Goal: Information Seeking & Learning: Learn about a topic

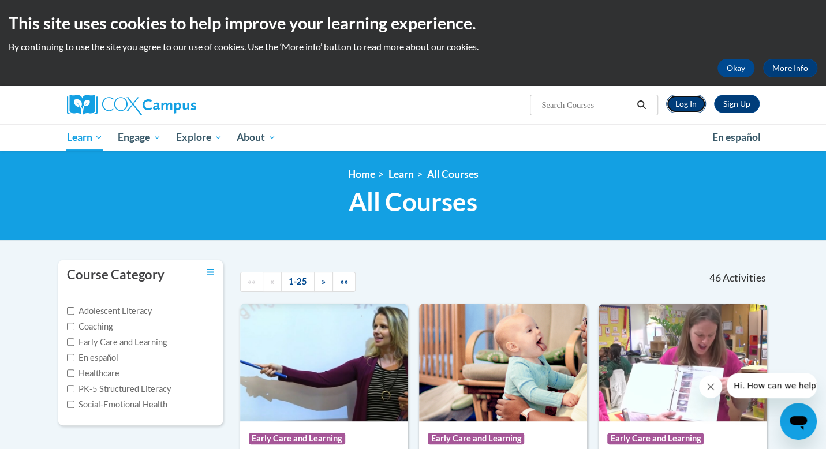
click at [683, 102] on link "Log In" at bounding box center [686, 104] width 40 height 18
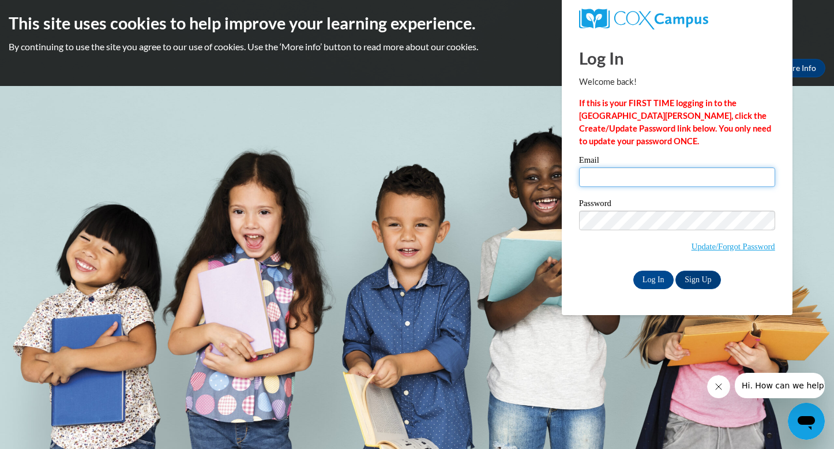
click at [596, 173] on input "Email" at bounding box center [677, 177] width 196 height 20
type input "shamekiadesiderio9@gmail.com"
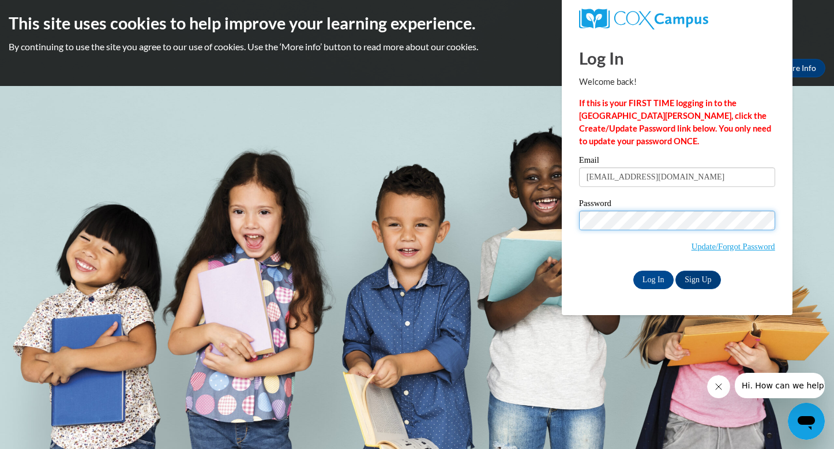
click at [634, 271] on input "Log In" at bounding box center [654, 280] width 40 height 18
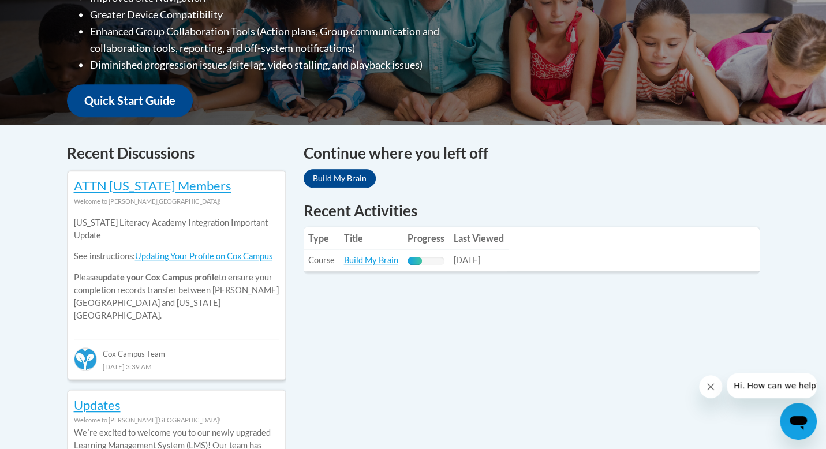
scroll to position [367, 0]
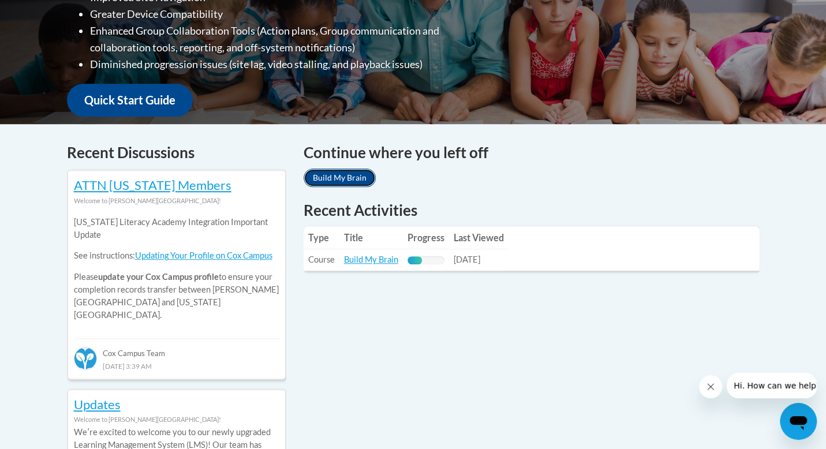
click at [359, 174] on link "Build My Brain" at bounding box center [340, 177] width 72 height 18
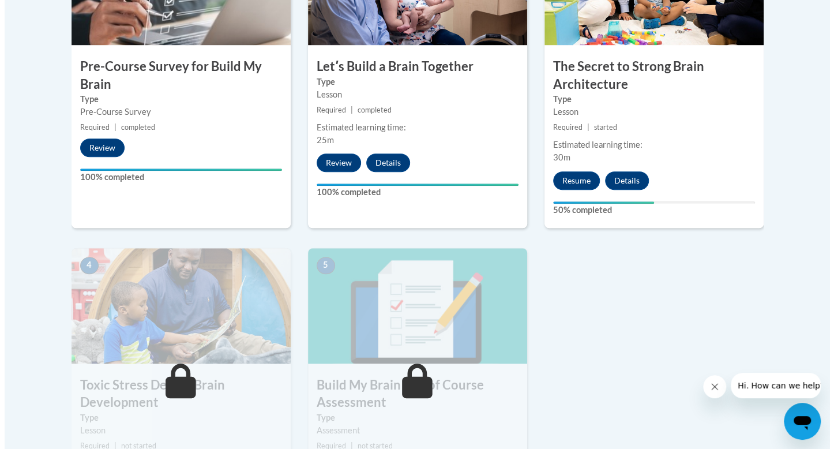
scroll to position [477, 0]
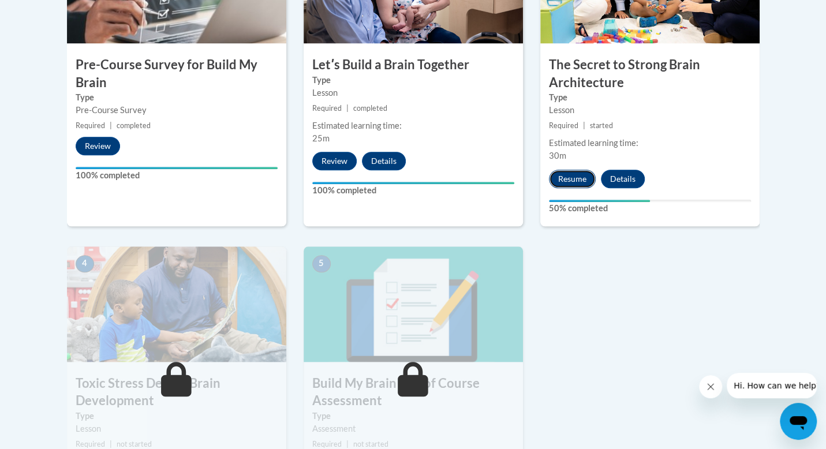
click at [575, 171] on button "Resume" at bounding box center [572, 179] width 47 height 18
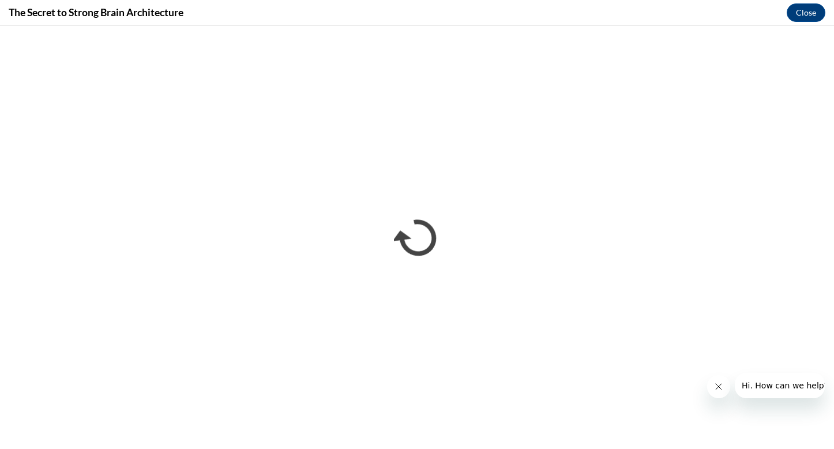
scroll to position [0, 0]
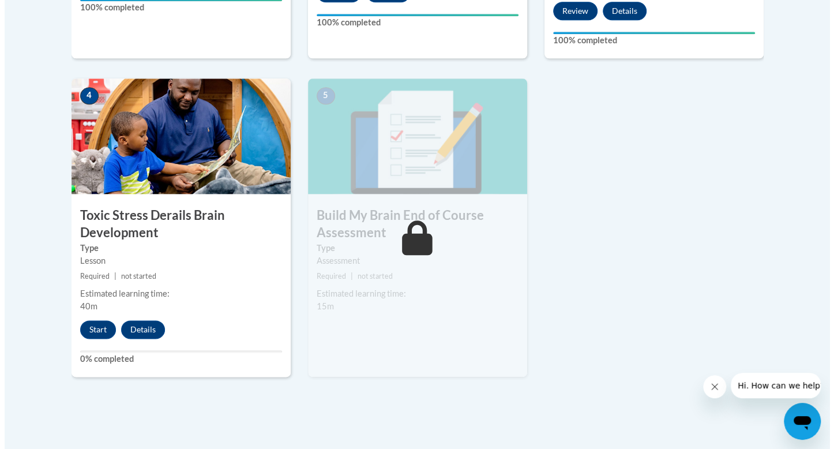
scroll to position [646, 0]
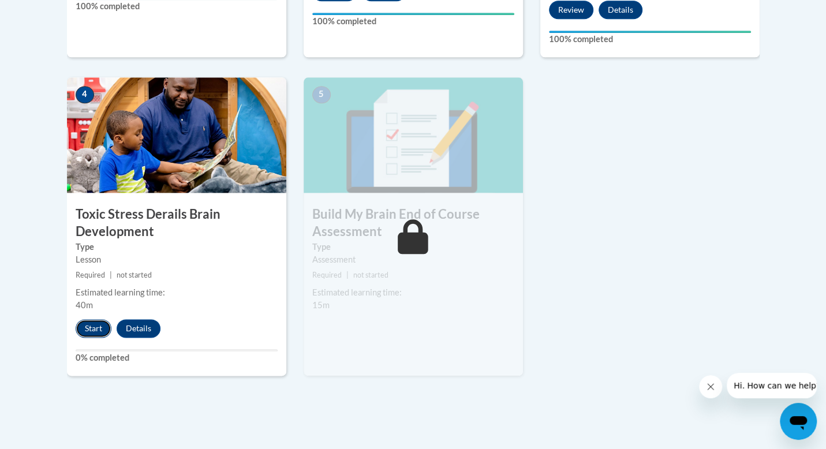
click at [80, 331] on button "Start" at bounding box center [94, 328] width 36 height 18
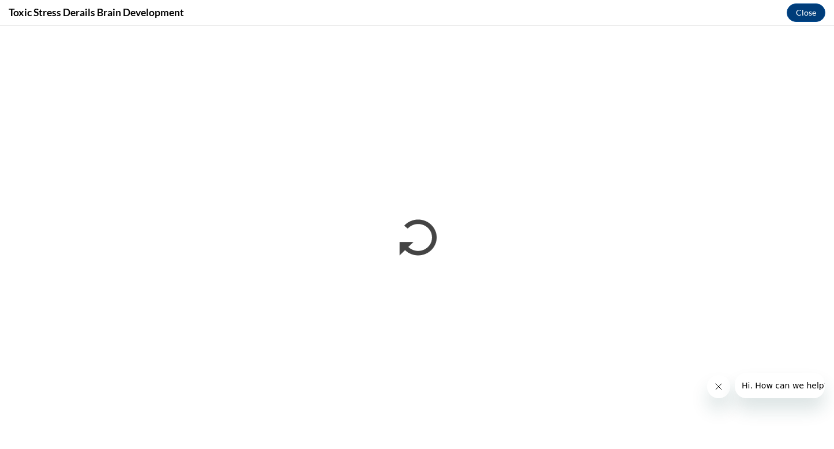
scroll to position [0, 0]
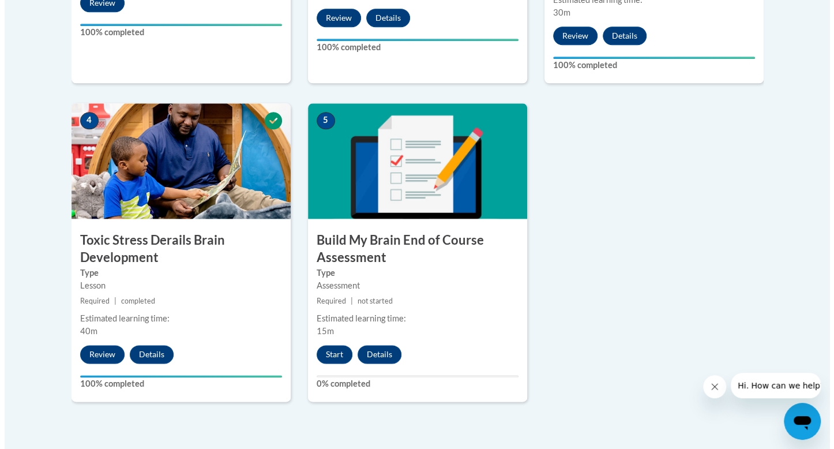
scroll to position [630, 0]
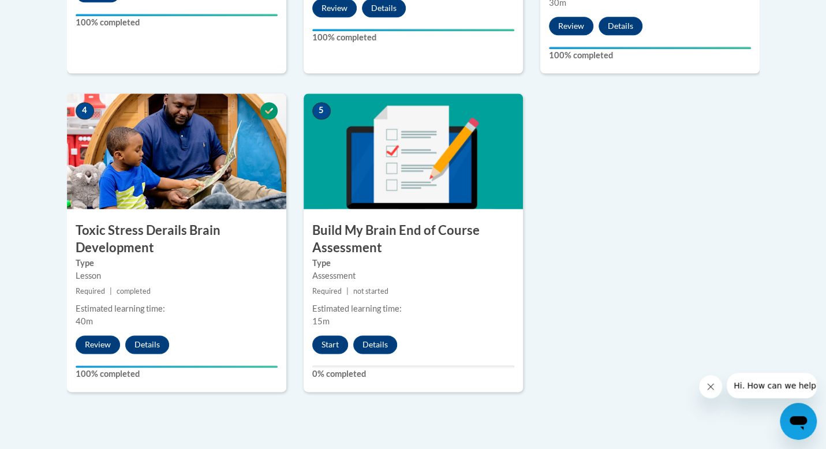
click at [444, 233] on h3 "Build My Brain End of Course Assessment" at bounding box center [413, 240] width 219 height 36
click at [323, 345] on button "Start" at bounding box center [330, 344] width 36 height 18
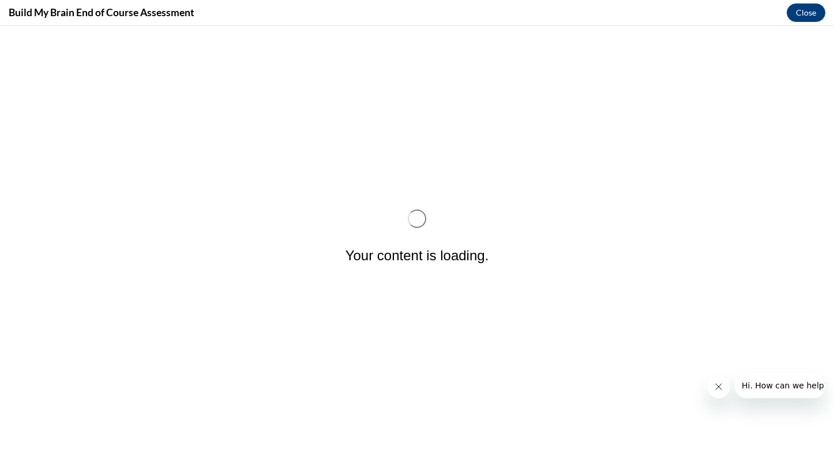
scroll to position [0, 0]
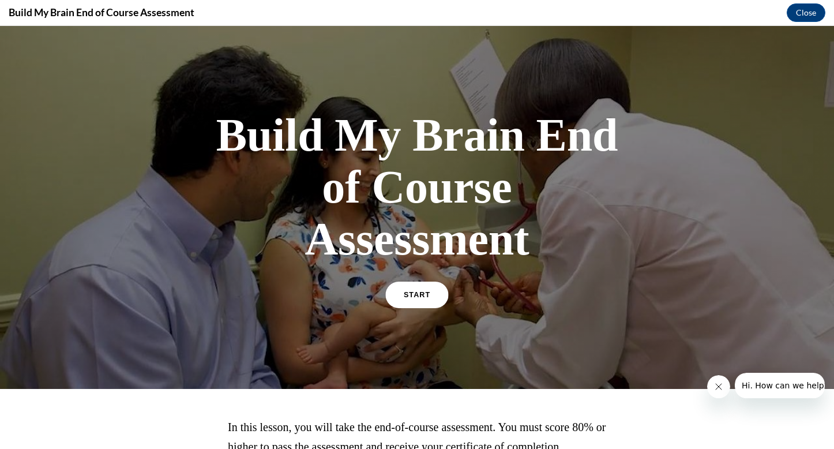
click at [420, 289] on link "START" at bounding box center [416, 295] width 63 height 27
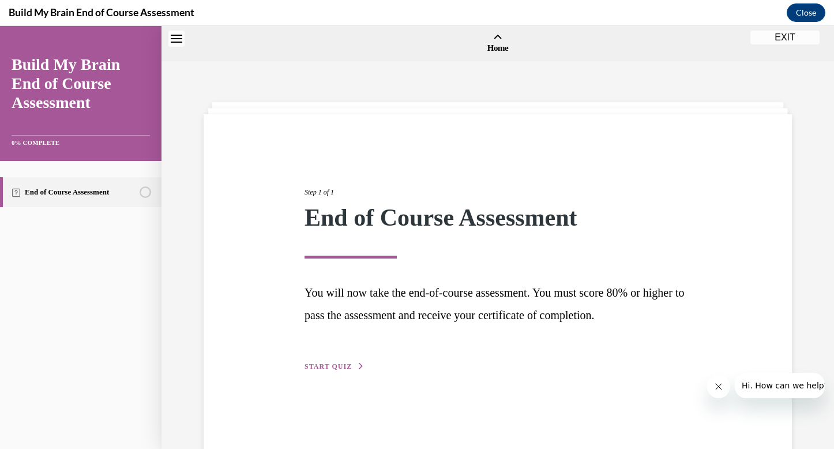
scroll to position [36, 0]
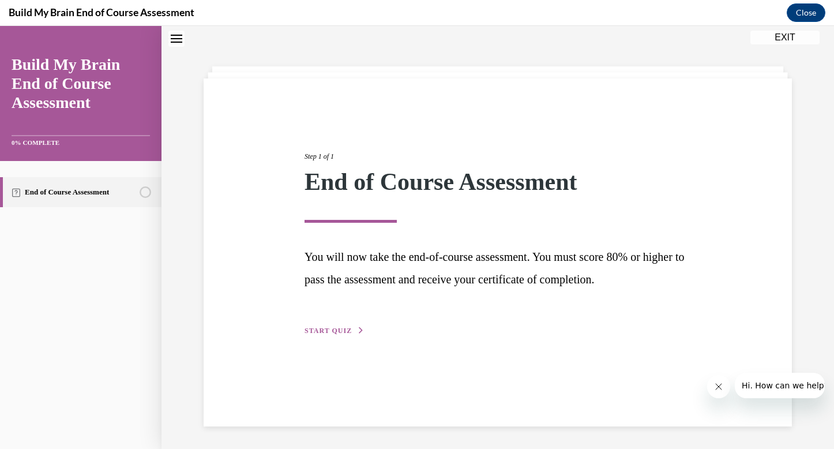
click at [326, 334] on span "START QUIZ" at bounding box center [328, 331] width 47 height 8
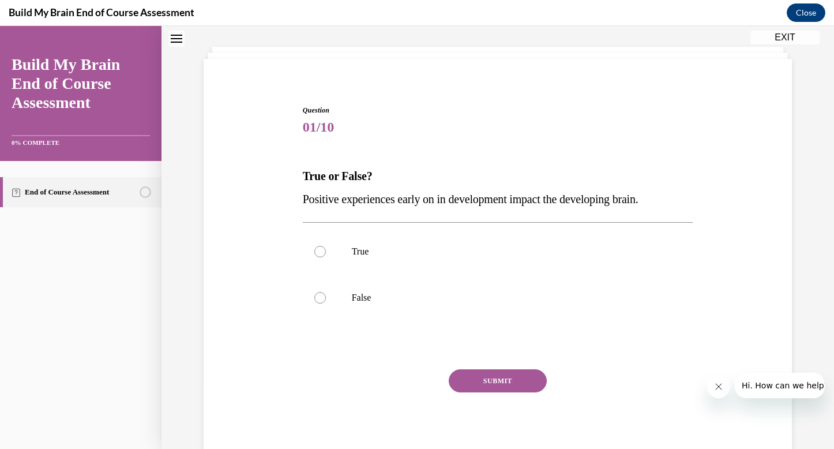
scroll to position [57, 0]
click at [382, 257] on label "True" at bounding box center [498, 250] width 391 height 46
click at [326, 256] on input "True" at bounding box center [320, 251] width 12 height 12
radio input "true"
click at [475, 369] on button "SUBMIT" at bounding box center [498, 379] width 98 height 23
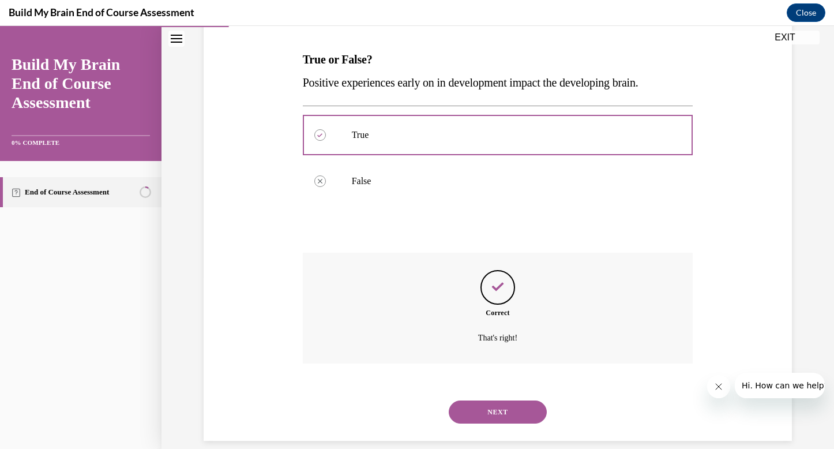
scroll to position [186, 0]
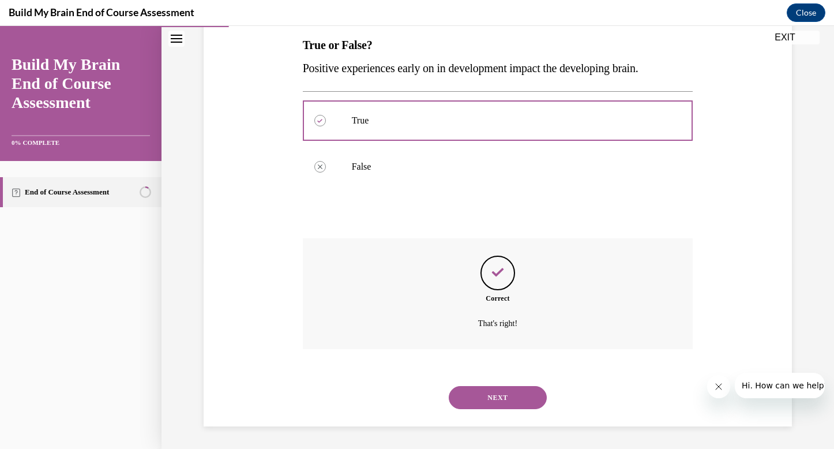
click at [494, 394] on button "NEXT" at bounding box center [498, 397] width 98 height 23
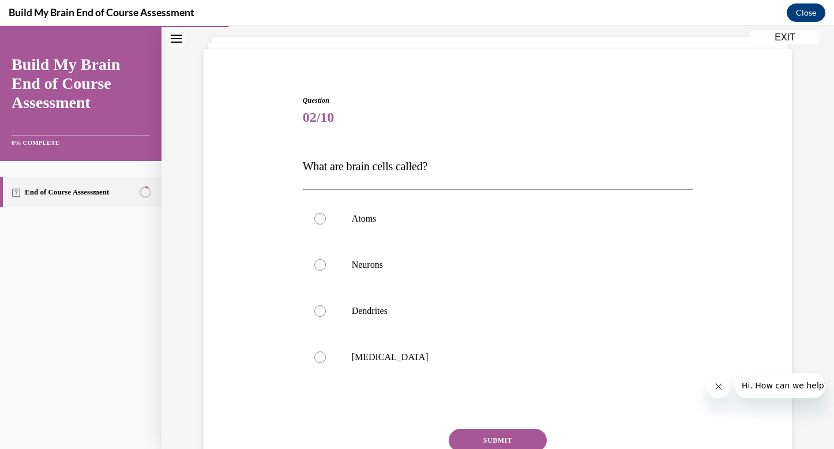
scroll to position [67, 0]
click at [420, 269] on label "Neurons" at bounding box center [498, 263] width 391 height 46
click at [326, 269] on input "Neurons" at bounding box center [320, 263] width 12 height 12
radio input "true"
click at [473, 443] on button "SUBMIT" at bounding box center [498, 438] width 98 height 23
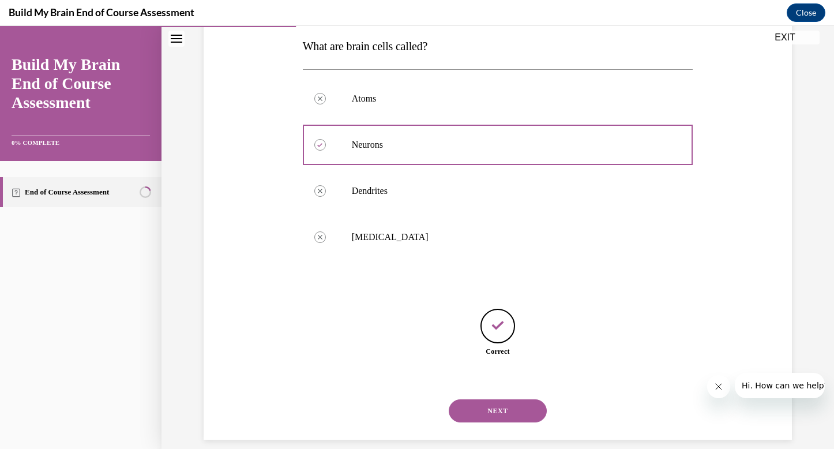
scroll to position [199, 0]
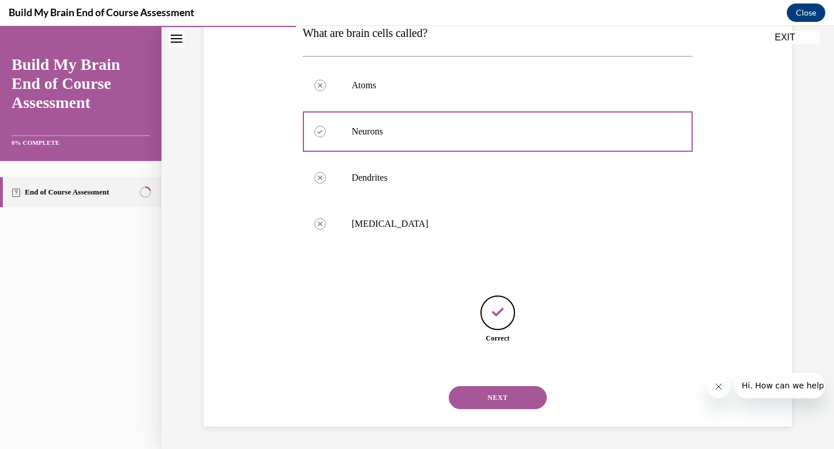
click at [484, 400] on button "NEXT" at bounding box center [498, 397] width 98 height 23
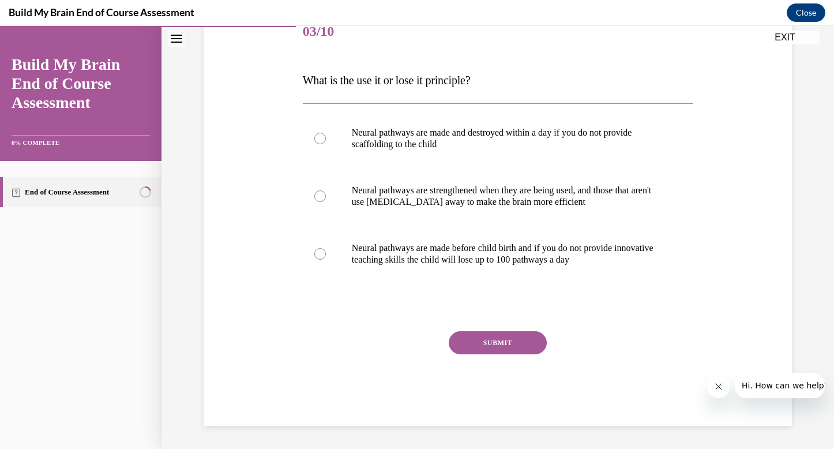
scroll to position [128, 0]
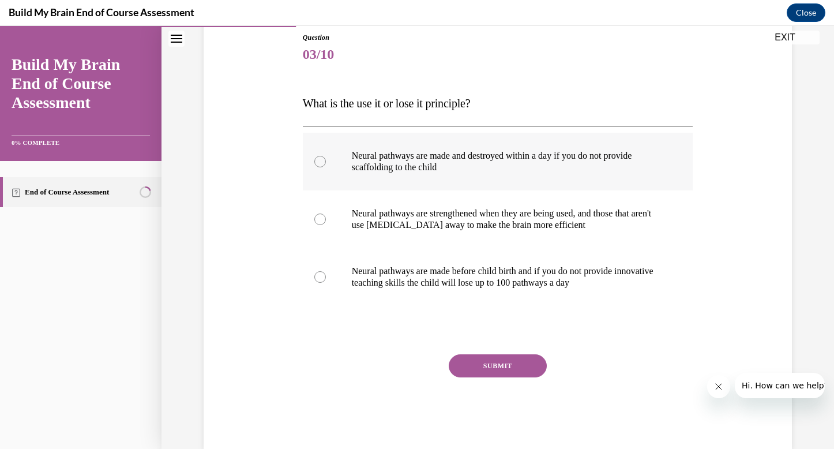
click at [509, 159] on p "Neural pathways are made and destroyed within a day if you do not provide scaff…" at bounding box center [508, 161] width 313 height 23
click at [326, 159] on input "Neural pathways are made and destroyed within a day if you do not provide scaff…" at bounding box center [320, 162] width 12 height 12
radio input "true"
click at [475, 372] on button "SUBMIT" at bounding box center [498, 365] width 98 height 23
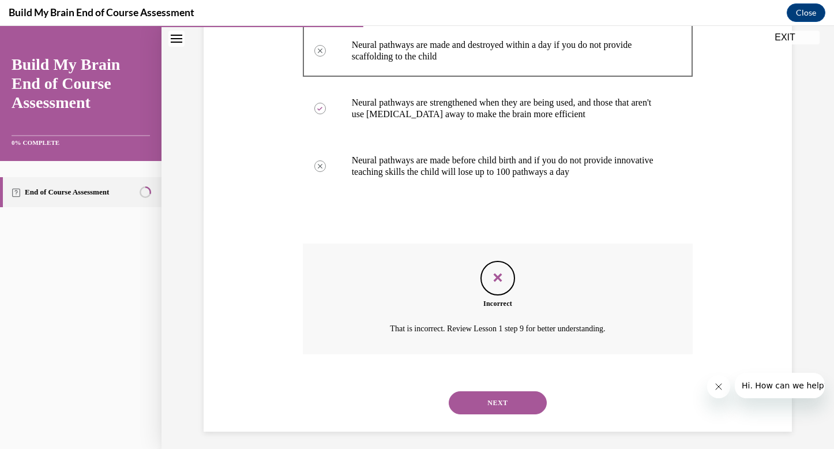
scroll to position [244, 0]
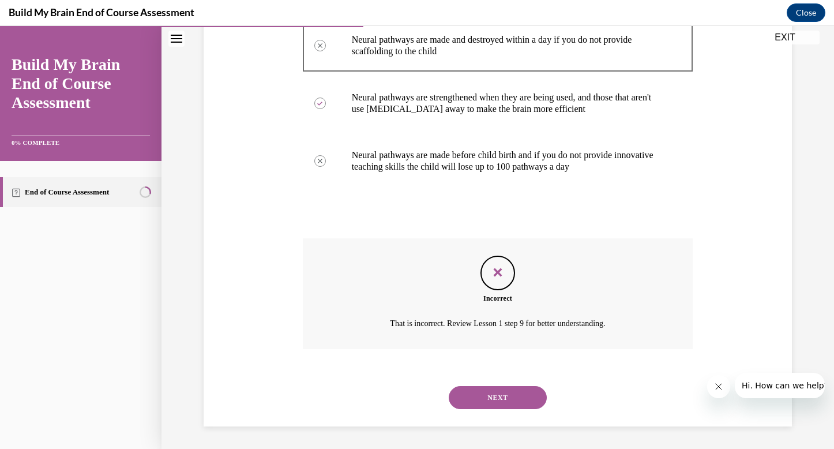
click at [489, 399] on button "NEXT" at bounding box center [498, 397] width 98 height 23
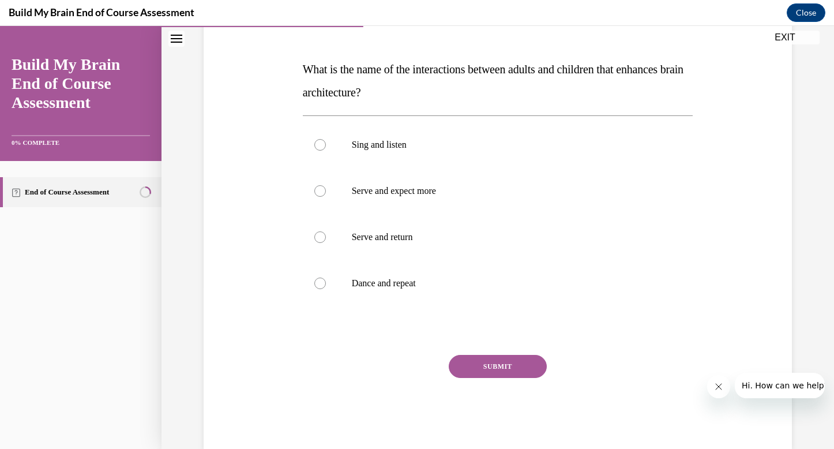
scroll to position [175, 0]
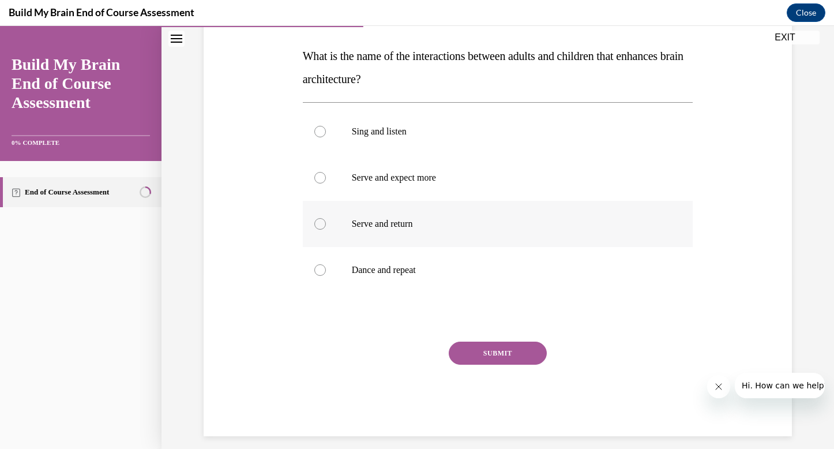
click at [583, 224] on p "Serve and return" at bounding box center [508, 224] width 313 height 12
click at [326, 224] on input "Serve and return" at bounding box center [320, 224] width 12 height 12
radio input "true"
click at [519, 353] on button "SUBMIT" at bounding box center [498, 353] width 98 height 23
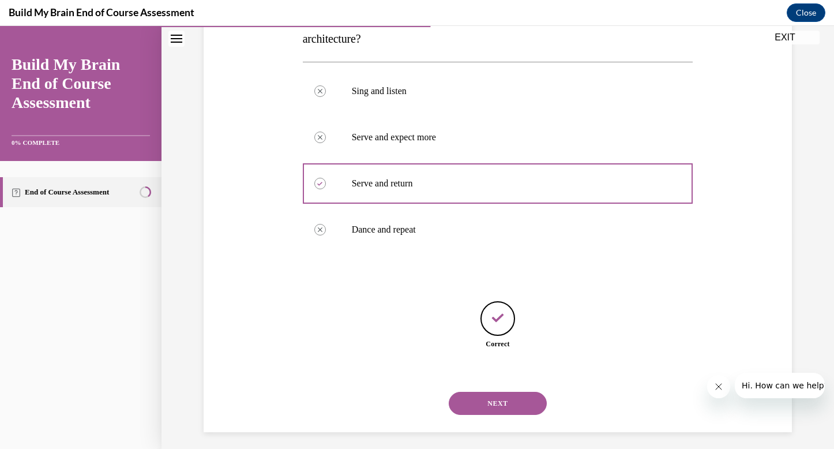
scroll to position [222, 0]
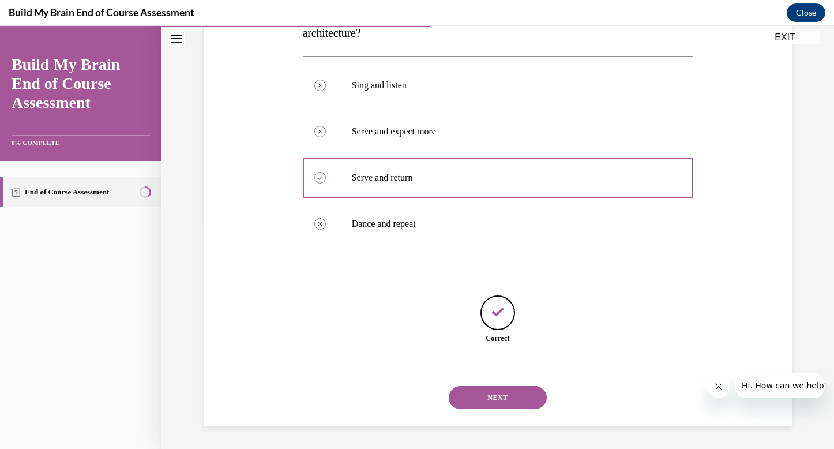
click at [495, 394] on button "NEXT" at bounding box center [498, 397] width 98 height 23
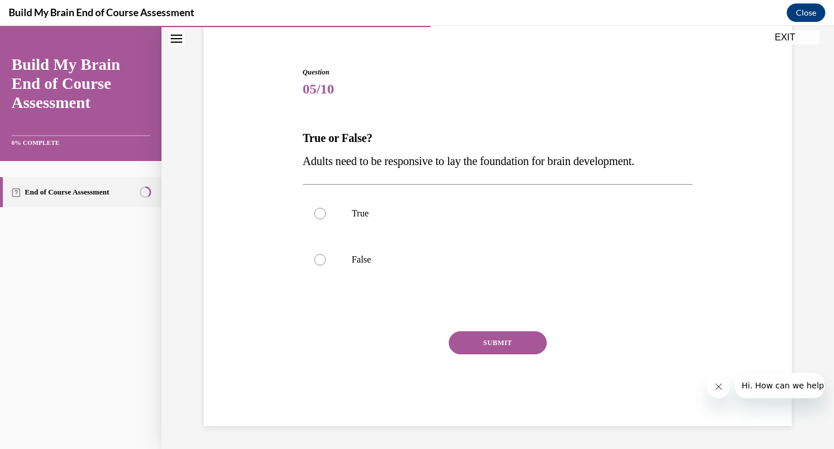
scroll to position [93, 0]
click at [467, 225] on label "True" at bounding box center [498, 214] width 391 height 46
click at [326, 220] on input "True" at bounding box center [320, 214] width 12 height 12
radio input "true"
click at [523, 340] on button "SUBMIT" at bounding box center [498, 343] width 98 height 23
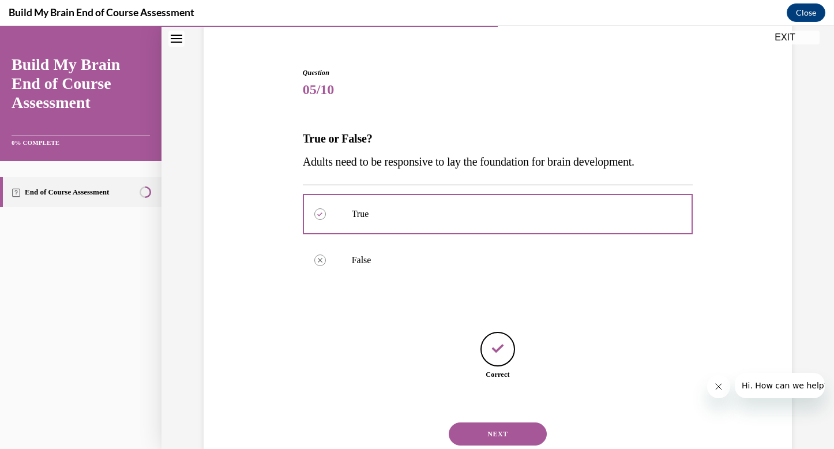
scroll to position [129, 0]
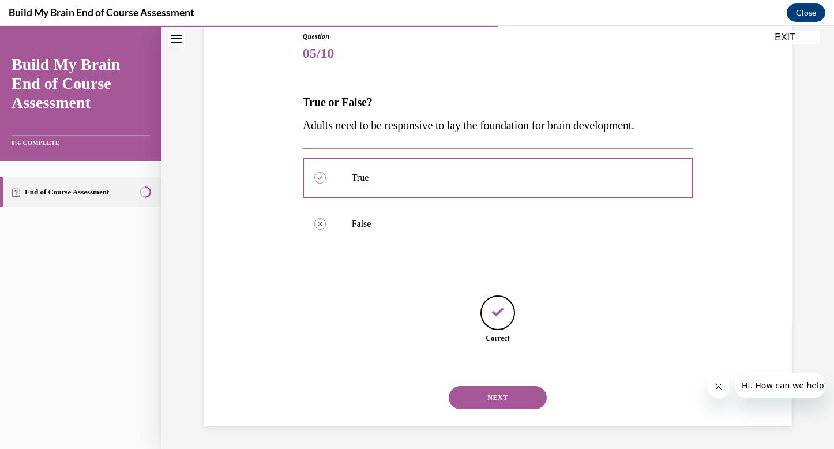
click at [497, 390] on button "NEXT" at bounding box center [498, 397] width 98 height 23
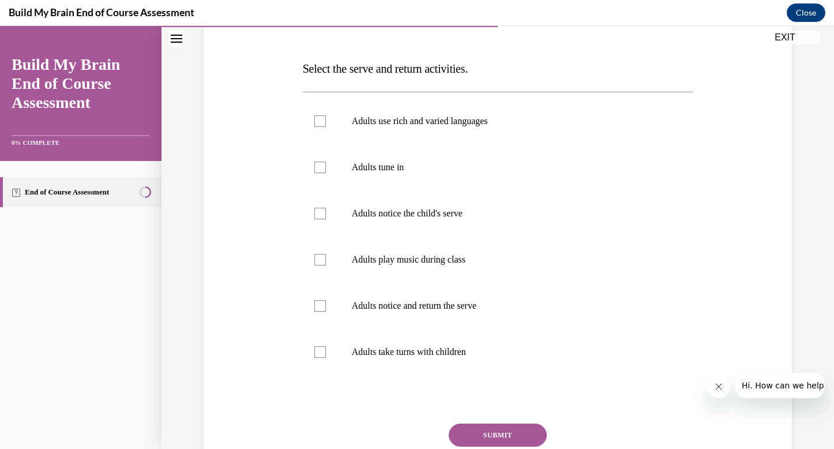
scroll to position [165, 0]
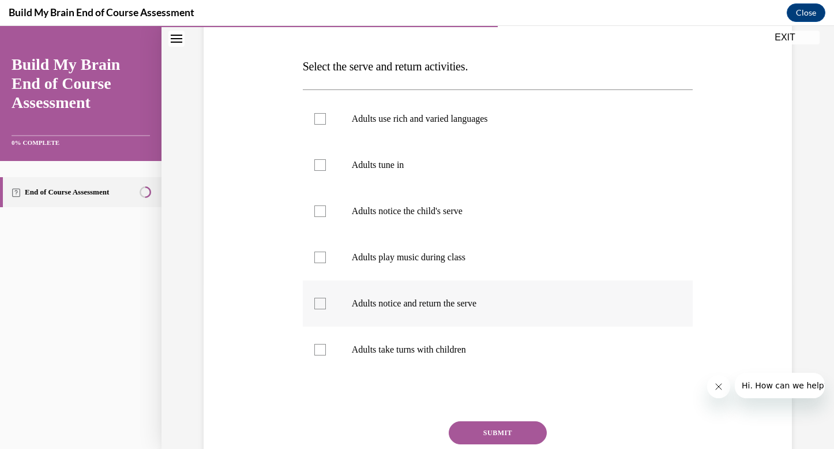
click at [472, 291] on label "Adults notice and return the serve" at bounding box center [498, 303] width 391 height 46
click at [326, 298] on input "Adults notice and return the serve" at bounding box center [320, 304] width 12 height 12
checkbox input "true"
click at [485, 432] on button "SUBMIT" at bounding box center [498, 432] width 98 height 23
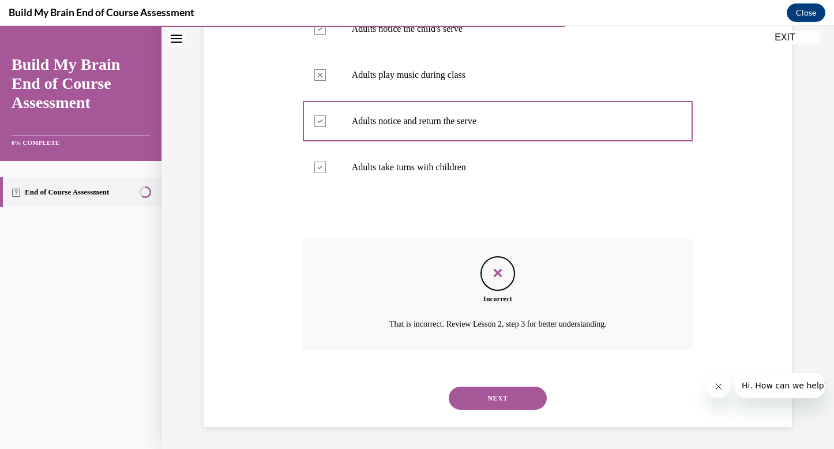
scroll to position [348, 0]
click at [511, 398] on button "NEXT" at bounding box center [498, 397] width 98 height 23
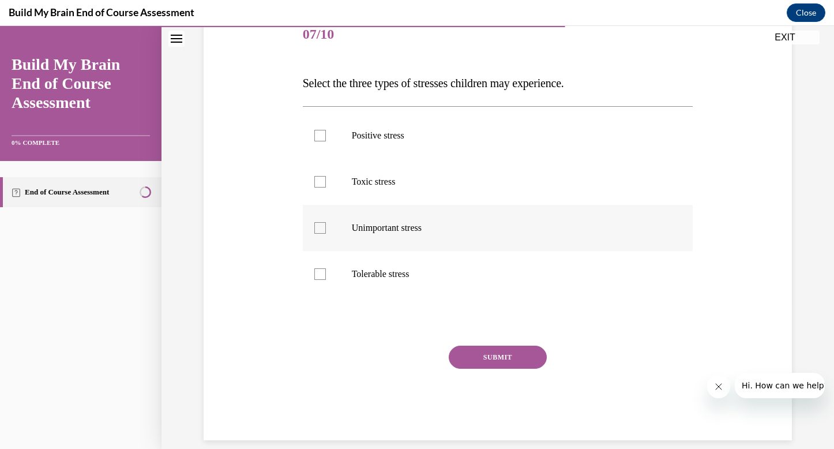
scroll to position [151, 0]
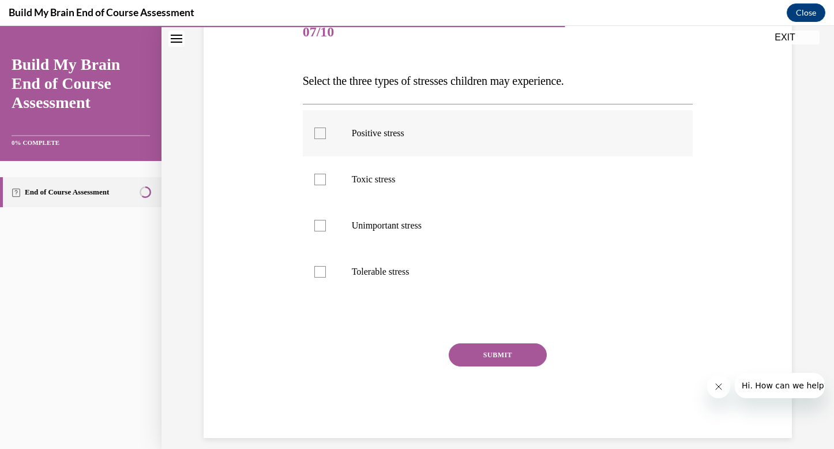
click at [439, 140] on label "Positive stress" at bounding box center [498, 133] width 391 height 46
click at [326, 139] on input "Positive stress" at bounding box center [320, 134] width 12 height 12
checkbox input "true"
click at [438, 177] on p "Toxic stress" at bounding box center [508, 180] width 313 height 12
click at [326, 177] on input "Toxic stress" at bounding box center [320, 180] width 12 height 12
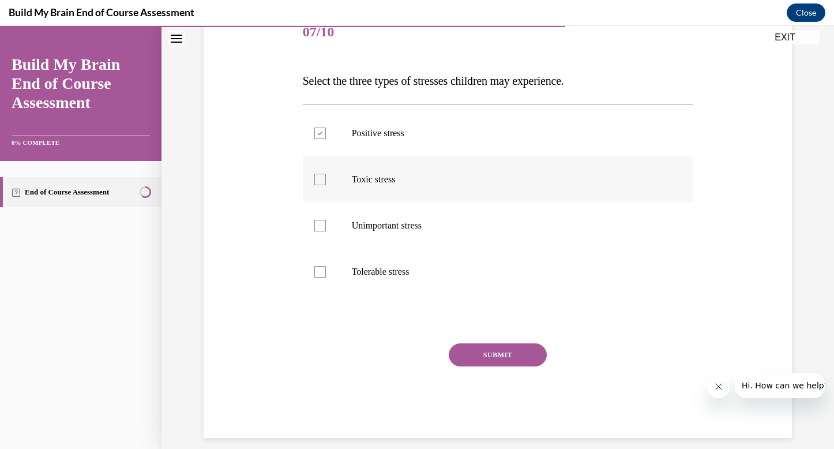
checkbox input "true"
click at [414, 268] on p "Tolerable stress" at bounding box center [508, 272] width 313 height 12
click at [326, 268] on input "Tolerable stress" at bounding box center [320, 272] width 12 height 12
checkbox input "true"
click at [477, 357] on button "SUBMIT" at bounding box center [498, 354] width 98 height 23
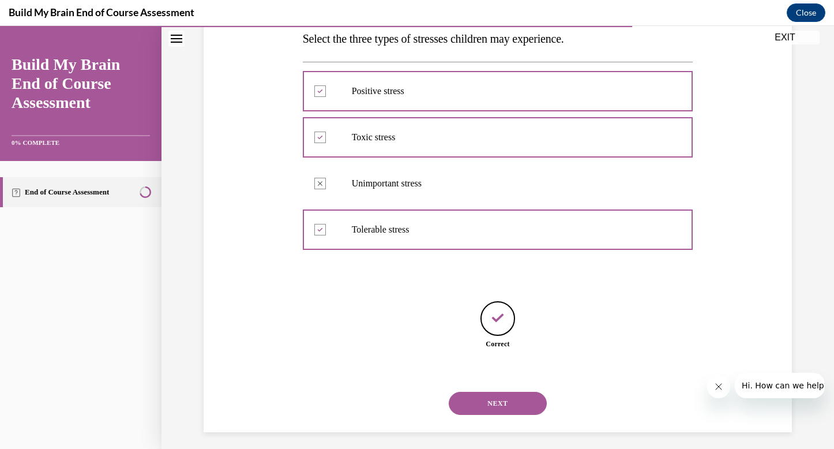
scroll to position [199, 0]
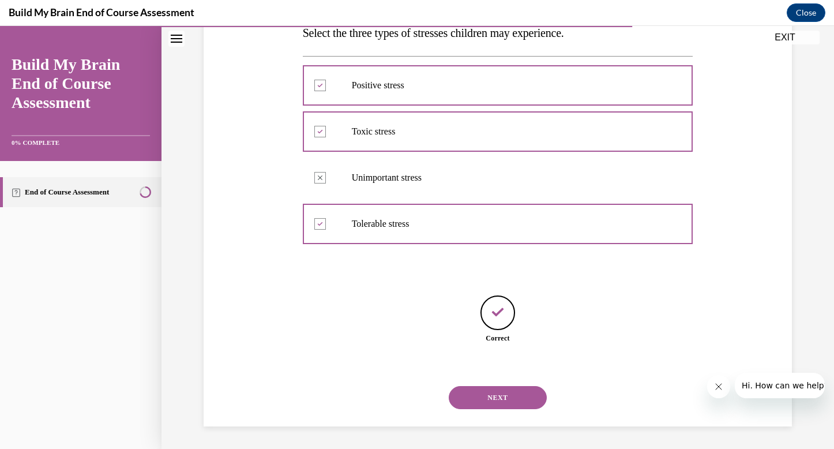
click at [499, 398] on button "NEXT" at bounding box center [498, 397] width 98 height 23
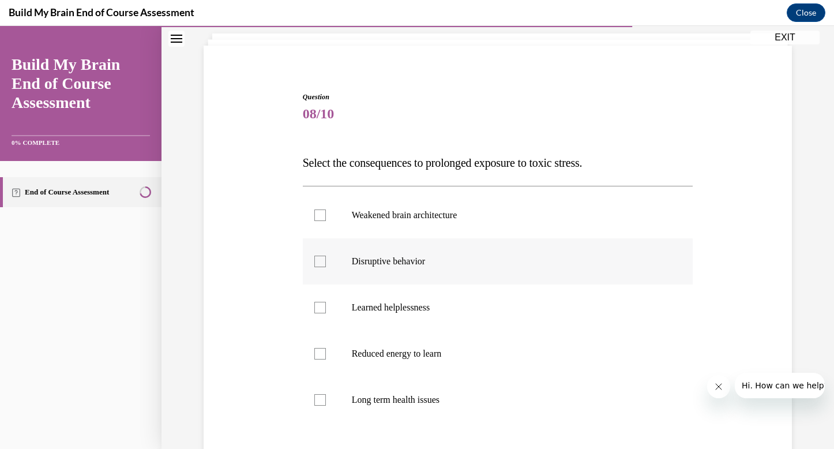
scroll to position [75, 0]
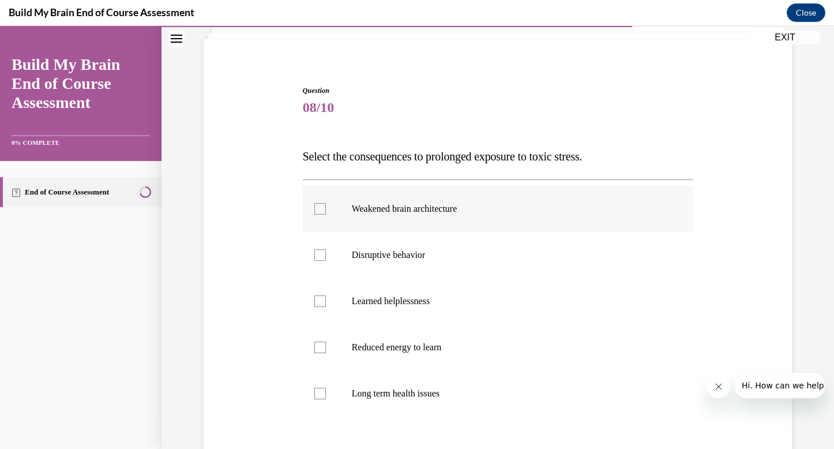
click at [418, 222] on label "Weakened brain architecture" at bounding box center [498, 209] width 391 height 46
click at [326, 215] on input "Weakened brain architecture" at bounding box center [320, 209] width 12 height 12
checkbox input "true"
click at [420, 244] on label "Disruptive behavior" at bounding box center [498, 255] width 391 height 46
click at [326, 249] on input "Disruptive behavior" at bounding box center [320, 255] width 12 height 12
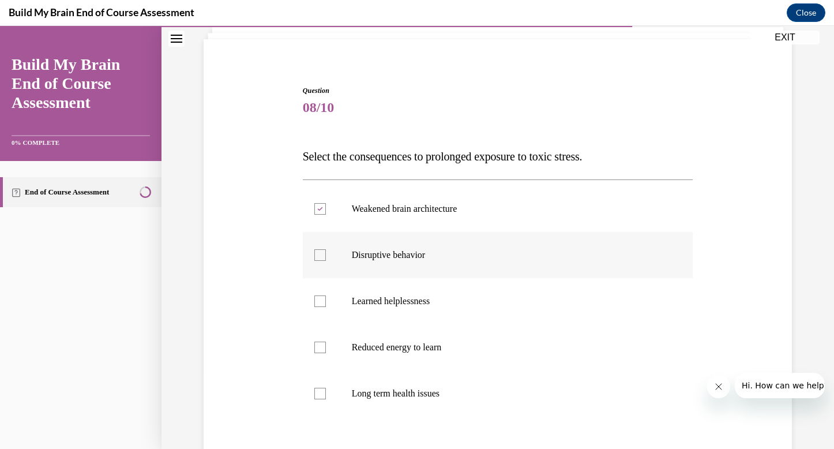
checkbox input "true"
click at [419, 301] on p "Learned helplessness" at bounding box center [508, 301] width 313 height 12
click at [326, 301] on input "Learned helplessness" at bounding box center [320, 301] width 12 height 12
checkbox input "true"
click at [428, 336] on label "Reduced energy to learn" at bounding box center [498, 347] width 391 height 46
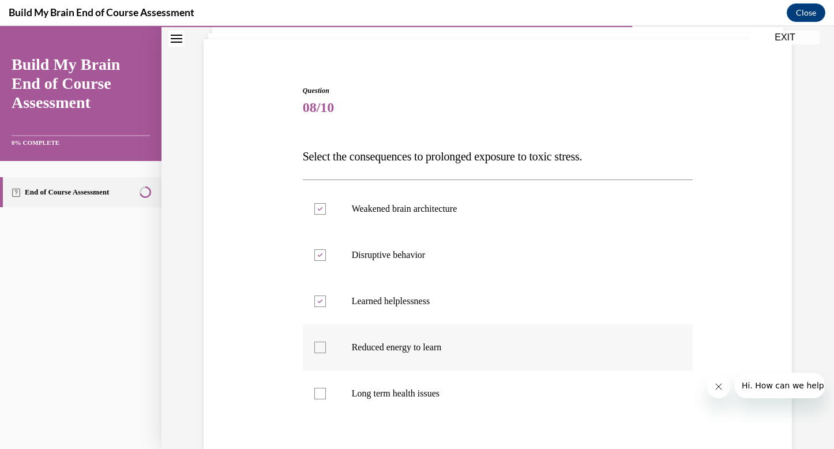
click at [326, 342] on input "Reduced energy to learn" at bounding box center [320, 348] width 12 height 12
checkbox input "true"
click at [427, 379] on label "Long term health issues" at bounding box center [498, 393] width 391 height 46
click at [326, 388] on input "Long term health issues" at bounding box center [320, 394] width 12 height 12
checkbox input "true"
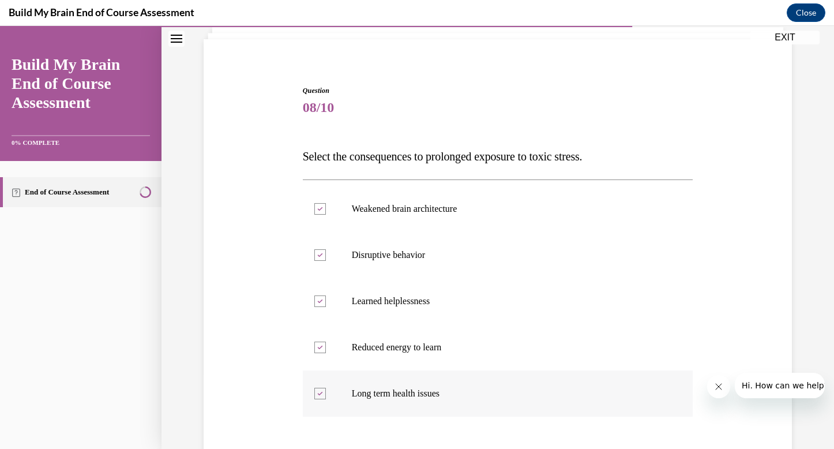
scroll to position [208, 0]
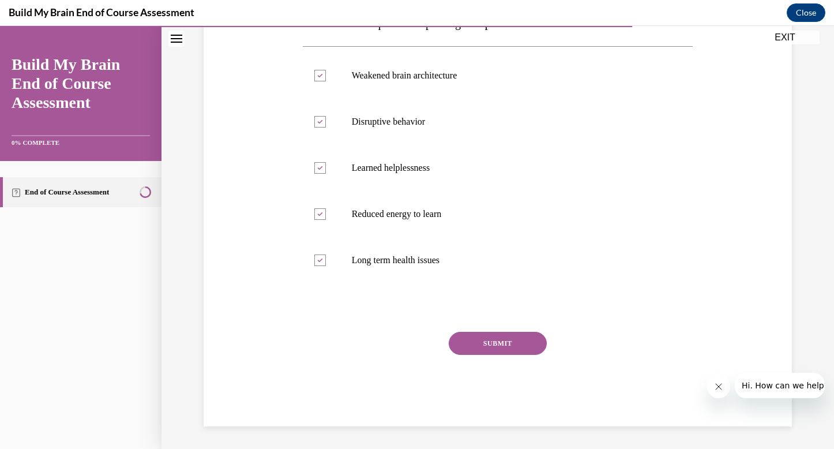
click at [501, 340] on button "SUBMIT" at bounding box center [498, 343] width 98 height 23
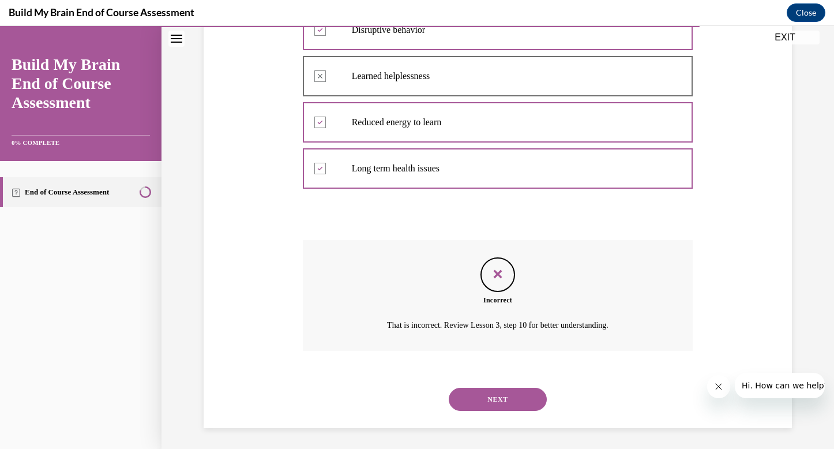
scroll to position [302, 0]
click at [496, 391] on button "NEXT" at bounding box center [498, 397] width 98 height 23
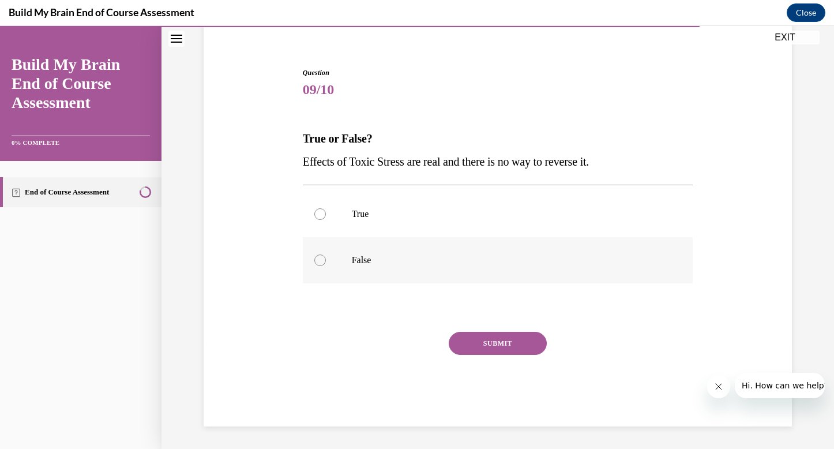
click at [372, 264] on p "False" at bounding box center [508, 260] width 313 height 12
click at [326, 264] on input "False" at bounding box center [320, 260] width 12 height 12
radio input "true"
click at [496, 336] on button "SUBMIT" at bounding box center [498, 343] width 98 height 23
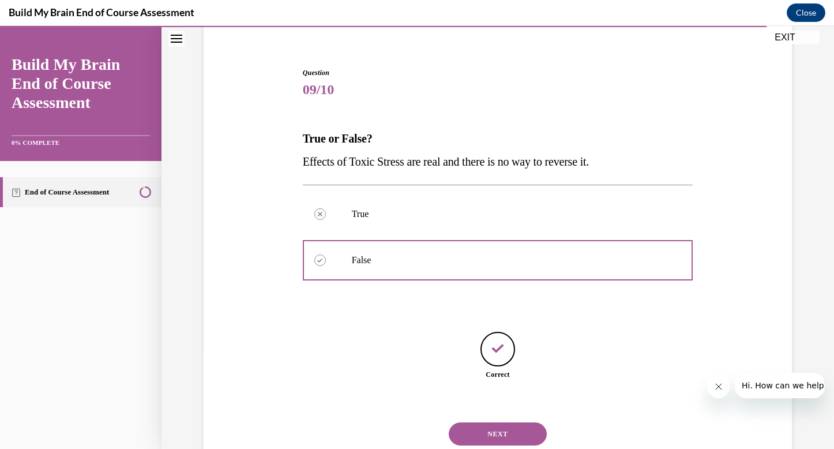
scroll to position [129, 0]
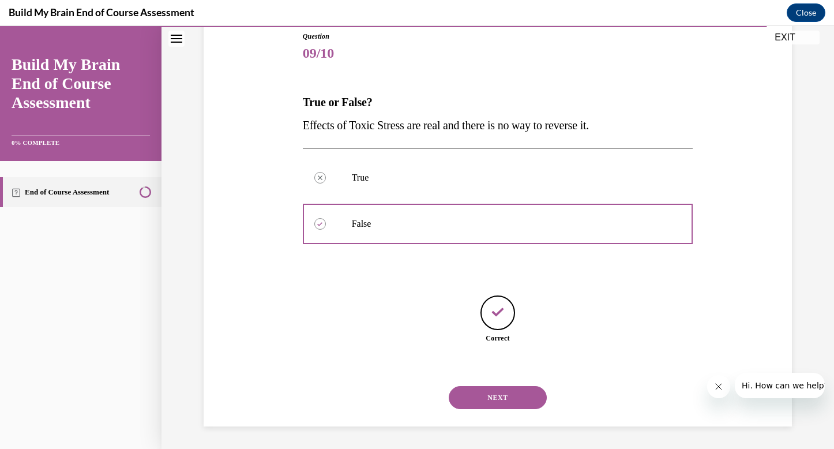
click at [501, 403] on button "NEXT" at bounding box center [498, 397] width 98 height 23
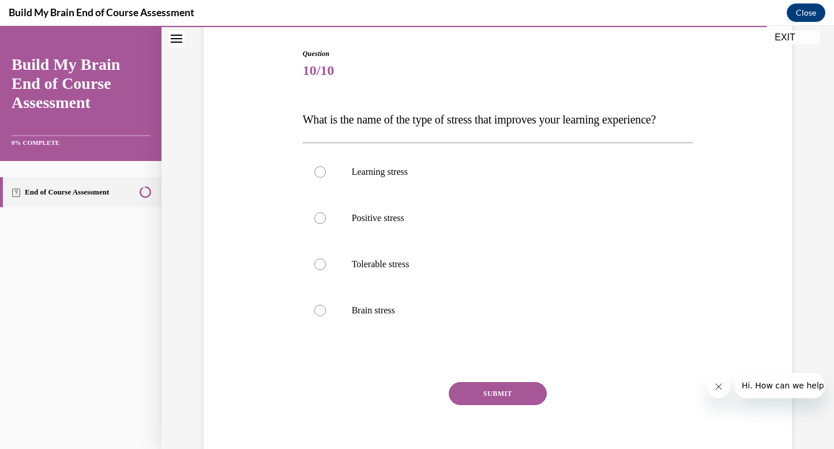
scroll to position [117, 0]
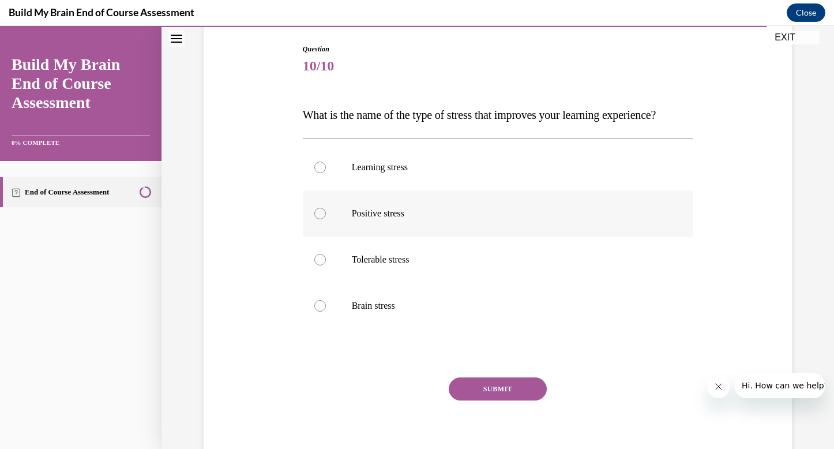
click at [404, 219] on p "Positive stress" at bounding box center [508, 214] width 313 height 12
click at [326, 219] on input "Positive stress" at bounding box center [320, 214] width 12 height 12
radio input "true"
click at [464, 400] on button "SUBMIT" at bounding box center [498, 388] width 98 height 23
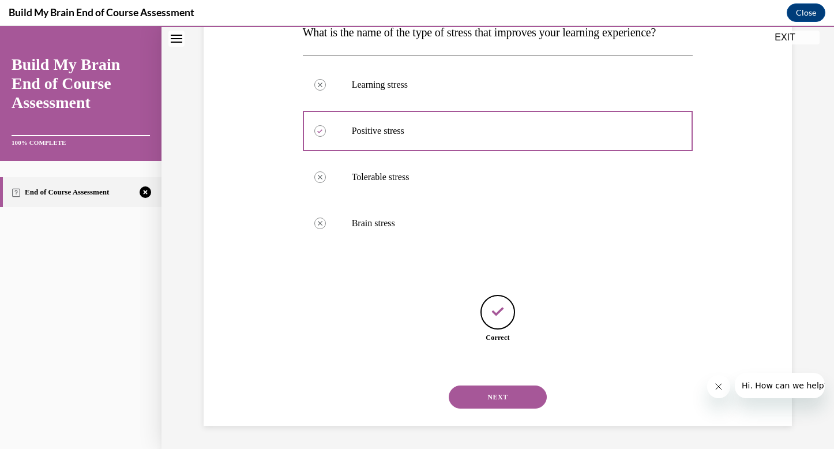
scroll to position [222, 0]
click at [486, 398] on button "NEXT" at bounding box center [498, 396] width 98 height 23
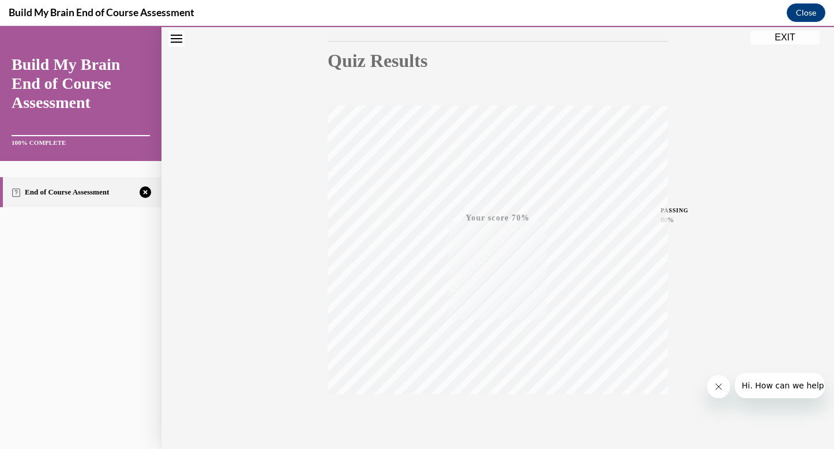
scroll to position [168, 0]
click at [492, 383] on icon "button" at bounding box center [498, 379] width 41 height 13
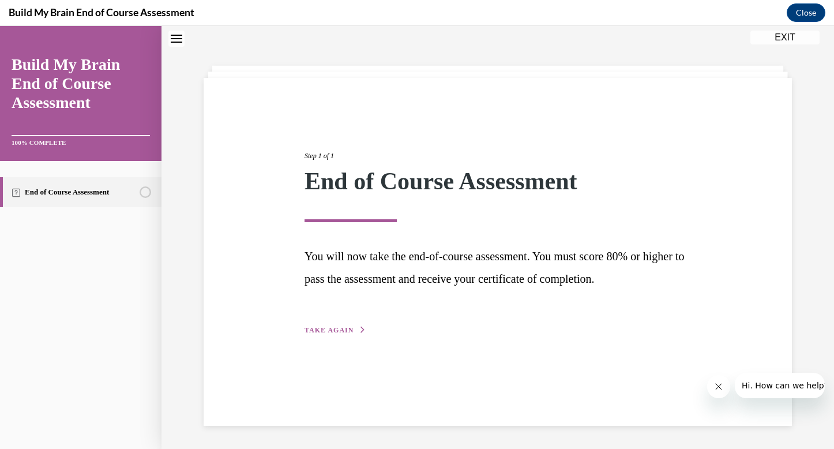
click at [325, 312] on div "Step 1 of 1 End of Course Assessment You will now take the end-of-course assess…" at bounding box center [498, 230] width 404 height 212
click at [333, 327] on span "TAKE AGAIN" at bounding box center [329, 330] width 49 height 8
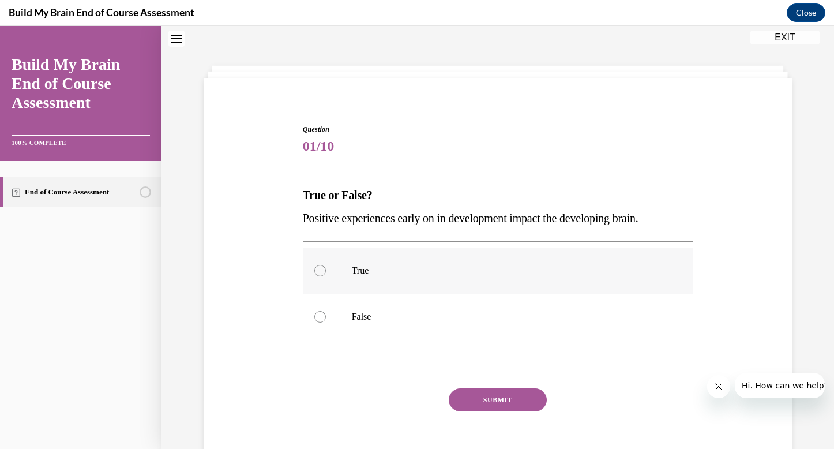
click at [368, 291] on label "True" at bounding box center [498, 271] width 391 height 46
click at [326, 276] on input "True" at bounding box center [320, 271] width 12 height 12
radio input "true"
click at [489, 398] on button "SUBMIT" at bounding box center [498, 399] width 98 height 23
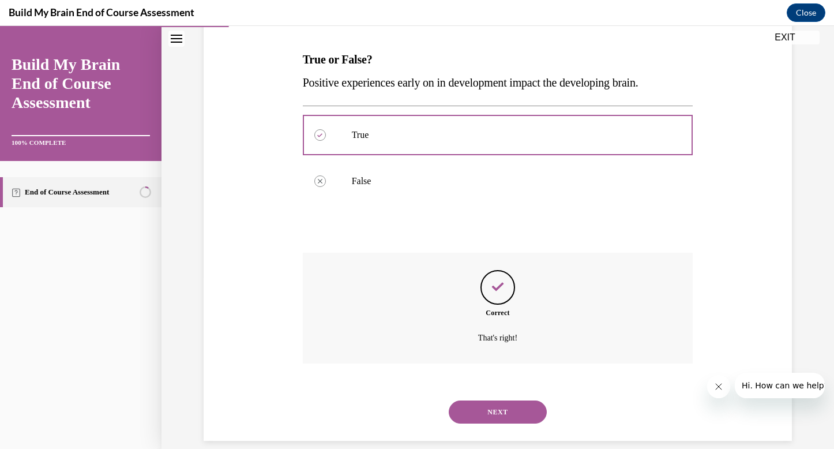
scroll to position [186, 0]
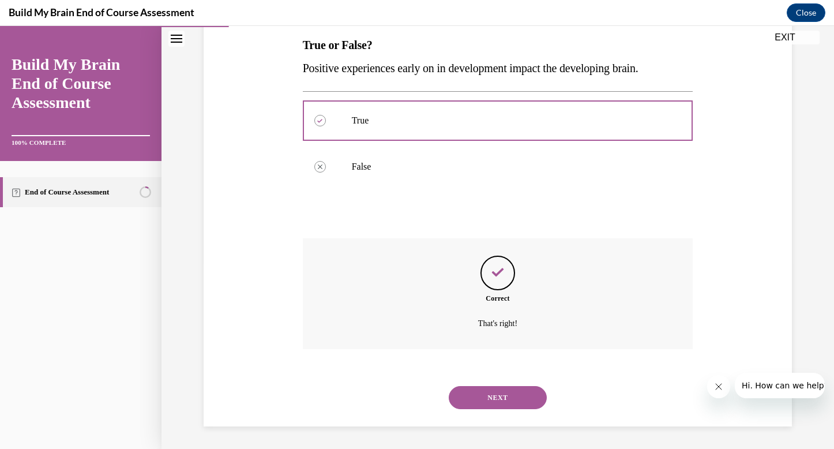
click at [488, 392] on button "NEXT" at bounding box center [498, 397] width 98 height 23
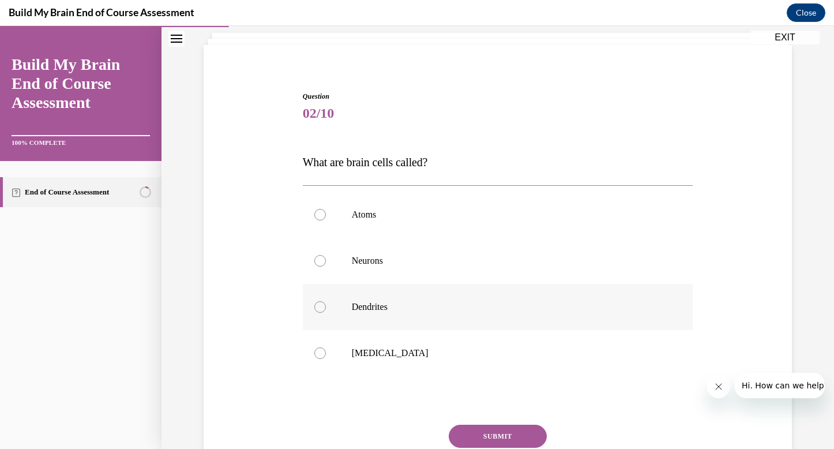
scroll to position [71, 0]
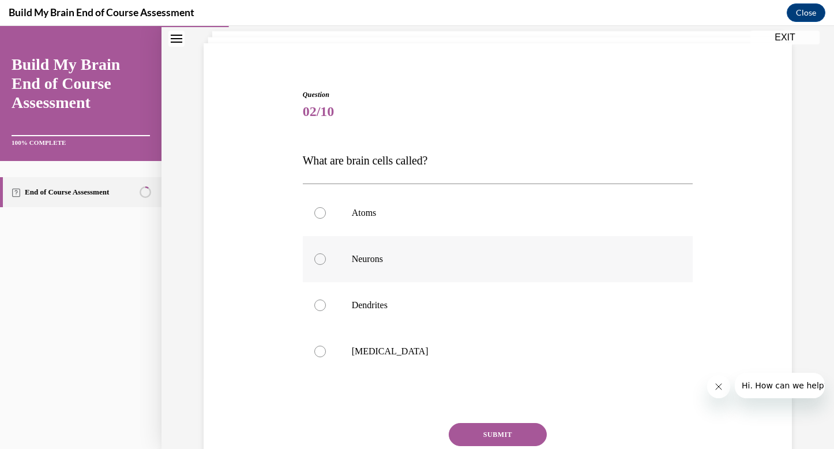
click at [477, 239] on label "Neurons" at bounding box center [498, 259] width 391 height 46
click at [326, 253] on input "Neurons" at bounding box center [320, 259] width 12 height 12
radio input "true"
click at [473, 435] on button "SUBMIT" at bounding box center [498, 434] width 98 height 23
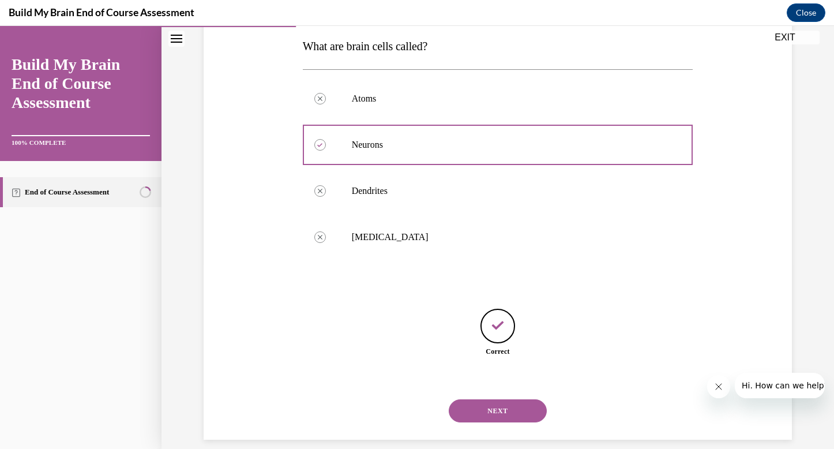
scroll to position [199, 0]
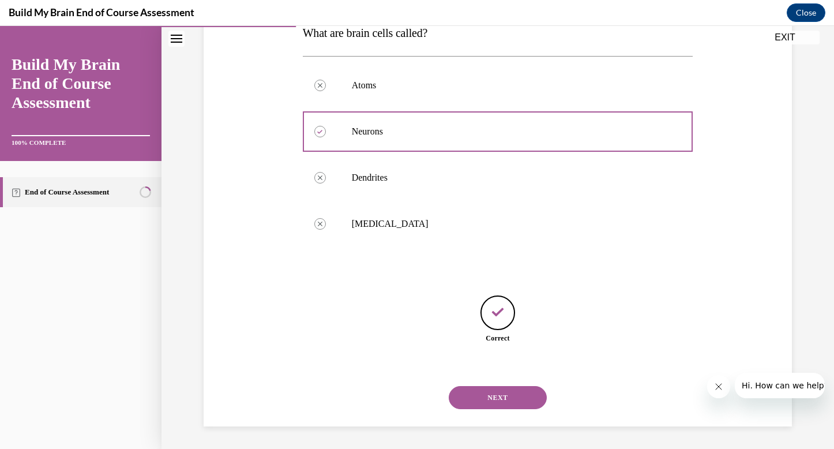
click at [478, 395] on button "NEXT" at bounding box center [498, 397] width 98 height 23
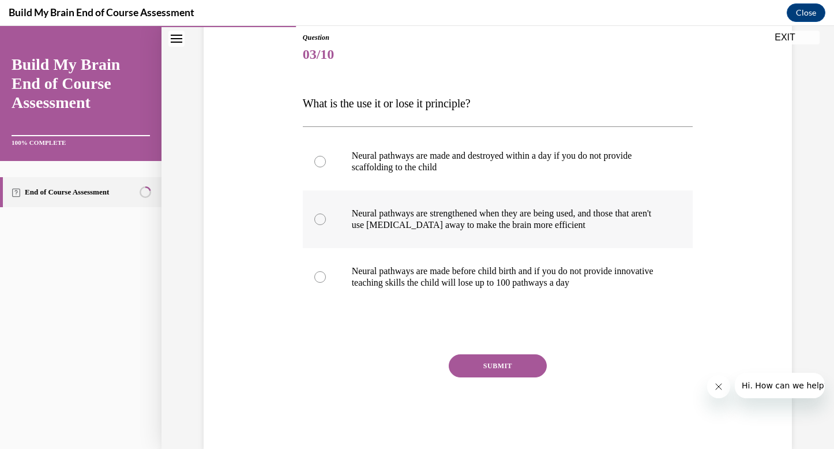
click at [546, 228] on p "Neural pathways are strengthened when they are being used, and those that aren'…" at bounding box center [508, 219] width 313 height 23
click at [326, 225] on input "Neural pathways are strengthened when they are being used, and those that aren'…" at bounding box center [320, 220] width 12 height 12
radio input "true"
click at [524, 362] on button "SUBMIT" at bounding box center [498, 365] width 98 height 23
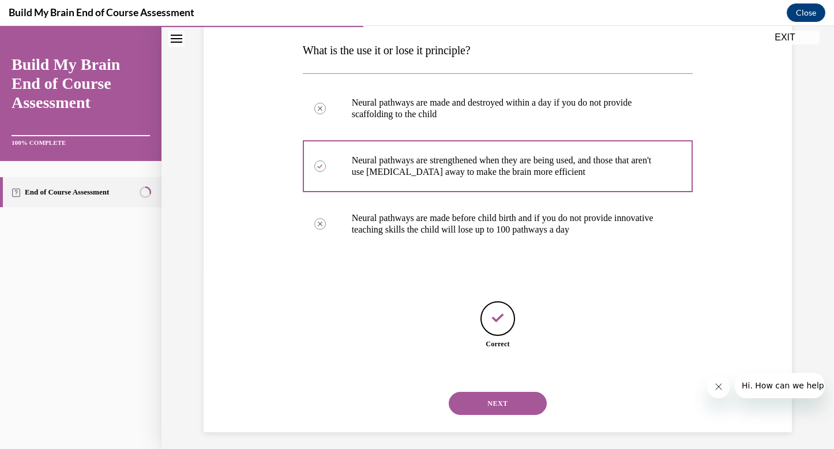
scroll to position [187, 0]
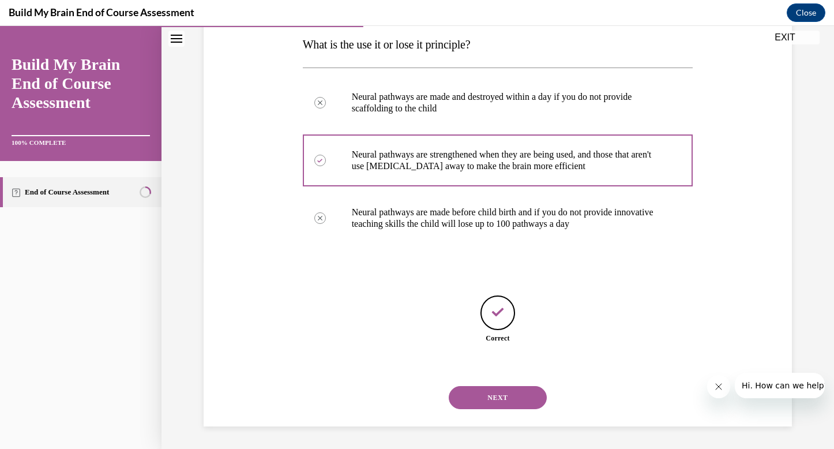
click at [503, 400] on button "NEXT" at bounding box center [498, 397] width 98 height 23
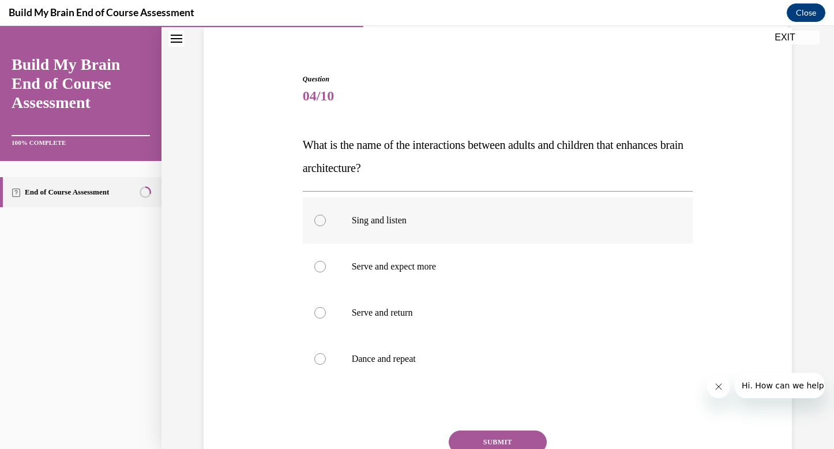
scroll to position [90, 0]
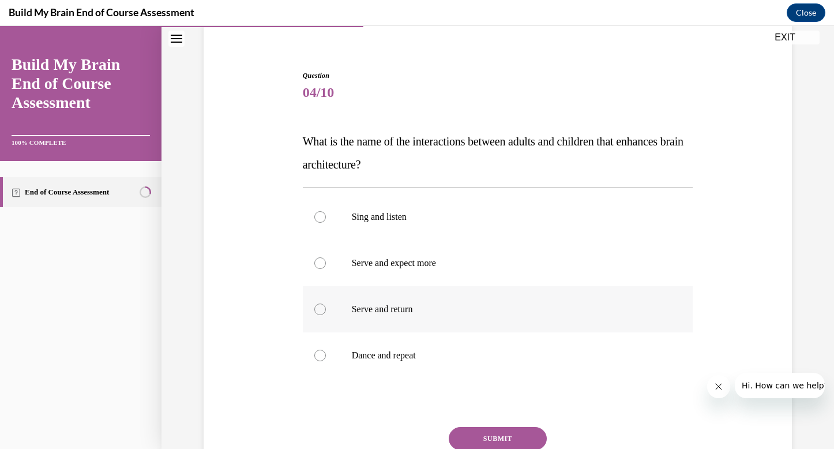
drag, startPoint x: 497, startPoint y: 315, endPoint x: 375, endPoint y: 326, distance: 122.2
click at [375, 326] on label "Serve and return" at bounding box center [498, 309] width 391 height 46
click at [326, 315] on input "Serve and return" at bounding box center [320, 310] width 12 height 12
radio input "true"
click at [468, 430] on button "SUBMIT" at bounding box center [498, 438] width 98 height 23
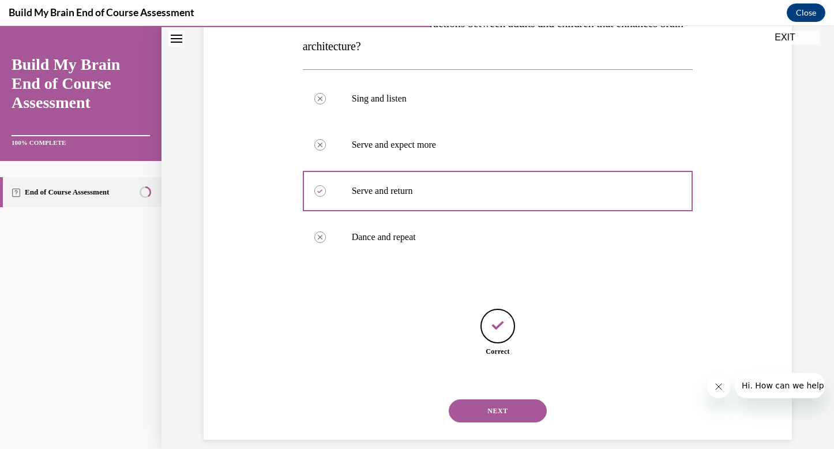
scroll to position [222, 0]
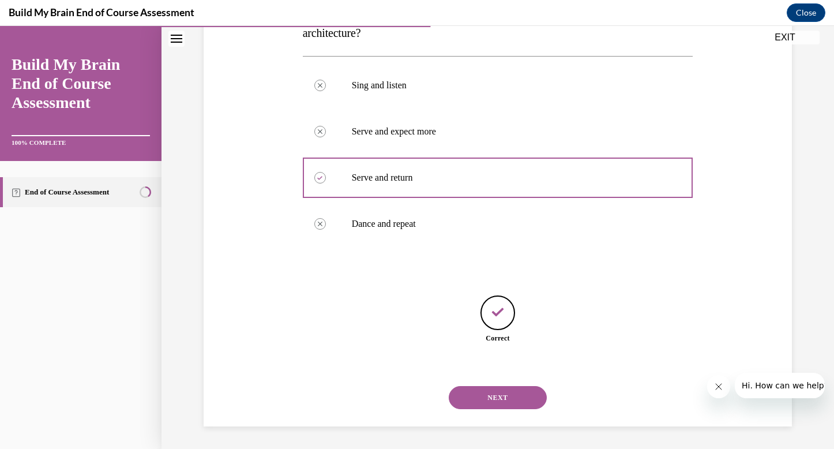
click at [472, 395] on button "NEXT" at bounding box center [498, 397] width 98 height 23
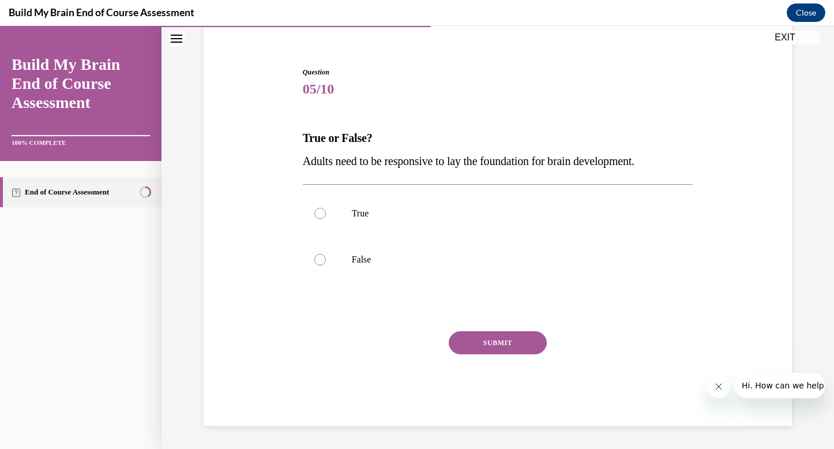
scroll to position [93, 0]
click at [425, 209] on p "True" at bounding box center [508, 214] width 313 height 12
click at [326, 209] on input "True" at bounding box center [320, 214] width 12 height 12
radio input "true"
click at [496, 340] on button "SUBMIT" at bounding box center [498, 343] width 98 height 23
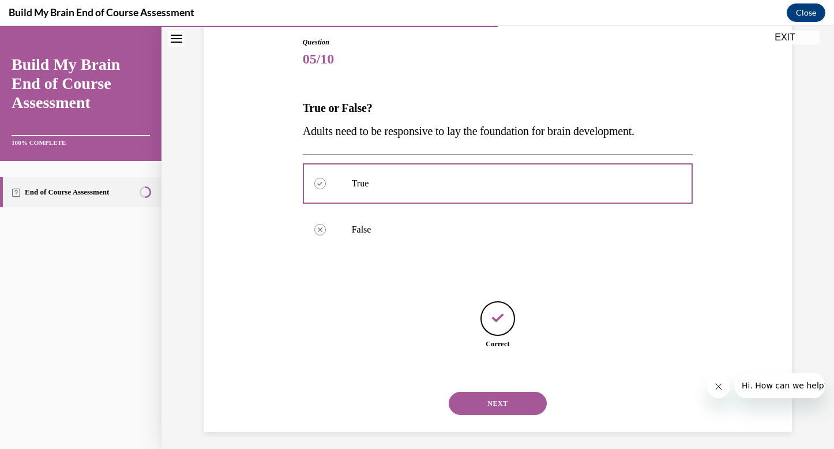
scroll to position [129, 0]
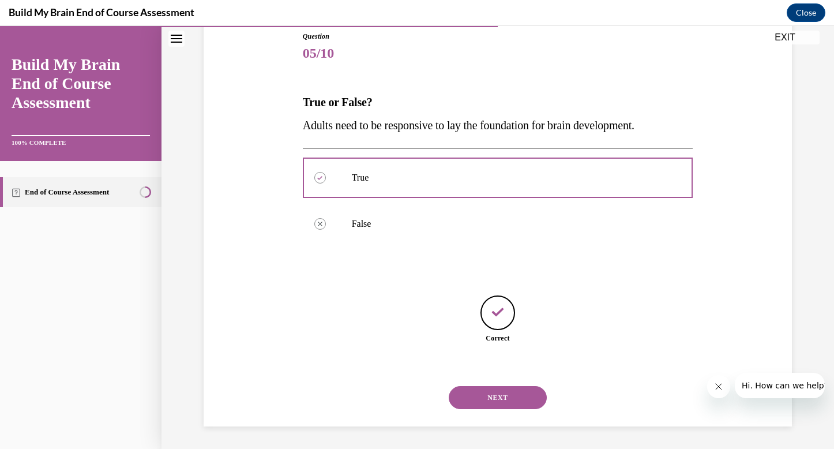
click at [496, 405] on button "NEXT" at bounding box center [498, 397] width 98 height 23
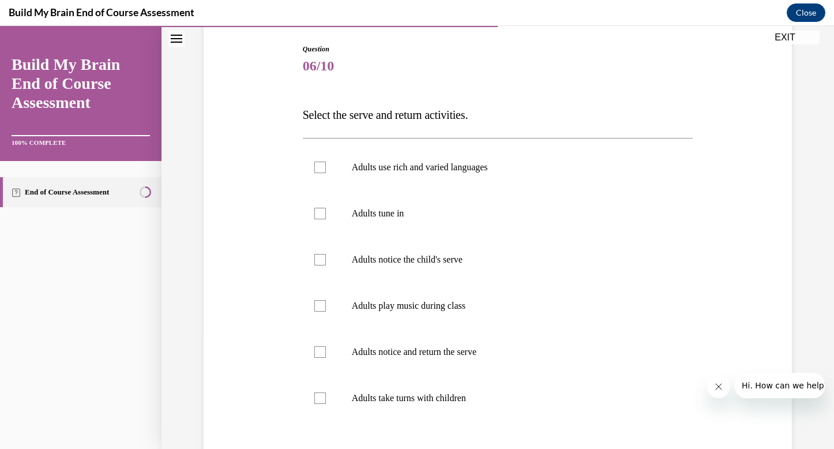
scroll to position [164, 0]
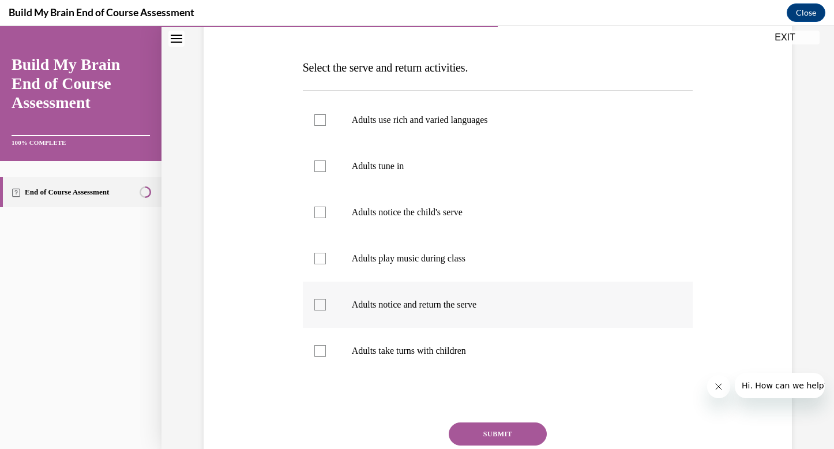
click at [463, 303] on p "Adults notice and return the serve" at bounding box center [508, 305] width 313 height 12
click at [326, 303] on input "Adults notice and return the serve" at bounding box center [320, 305] width 12 height 12
checkbox input "true"
click at [486, 410] on div "Question 06/10 Select the serve and return activities. Adults use rich and vari…" at bounding box center [498, 257] width 391 height 520
click at [491, 422] on button "SUBMIT" at bounding box center [498, 433] width 98 height 23
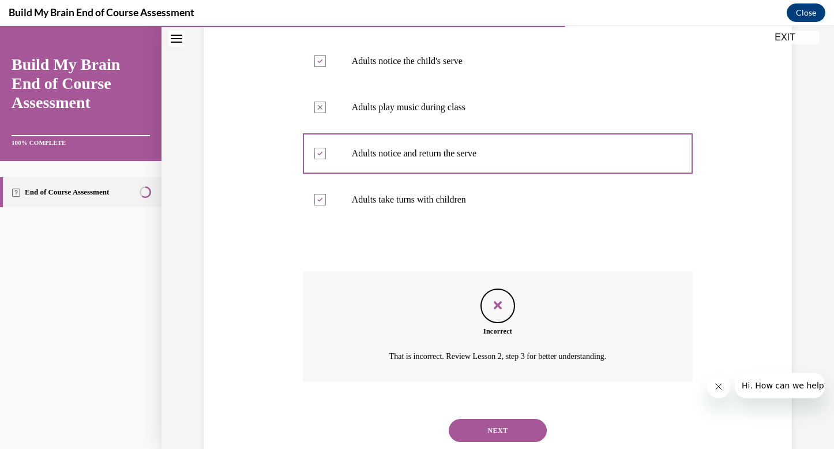
scroll to position [348, 0]
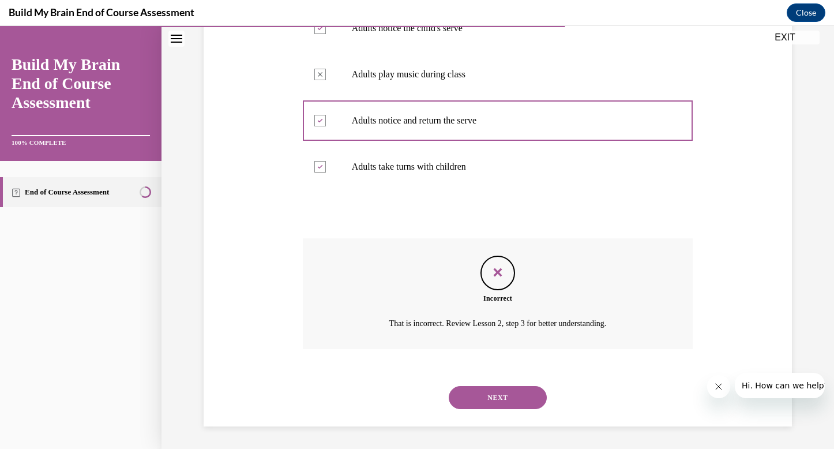
click at [502, 394] on button "NEXT" at bounding box center [498, 397] width 98 height 23
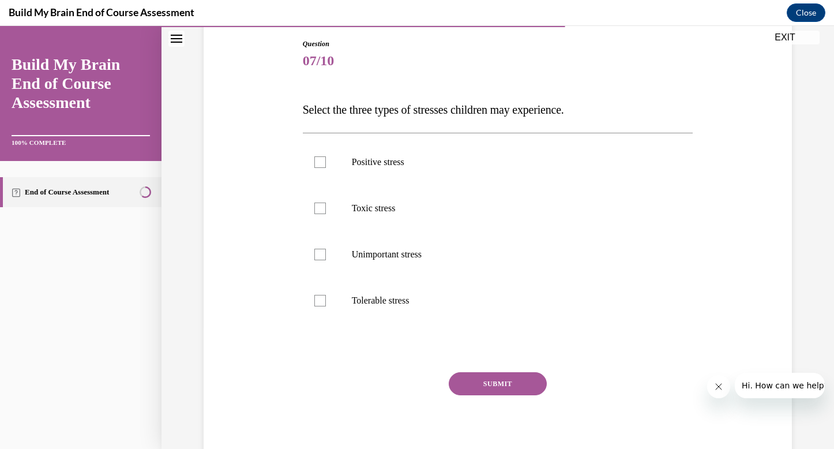
scroll to position [137, 0]
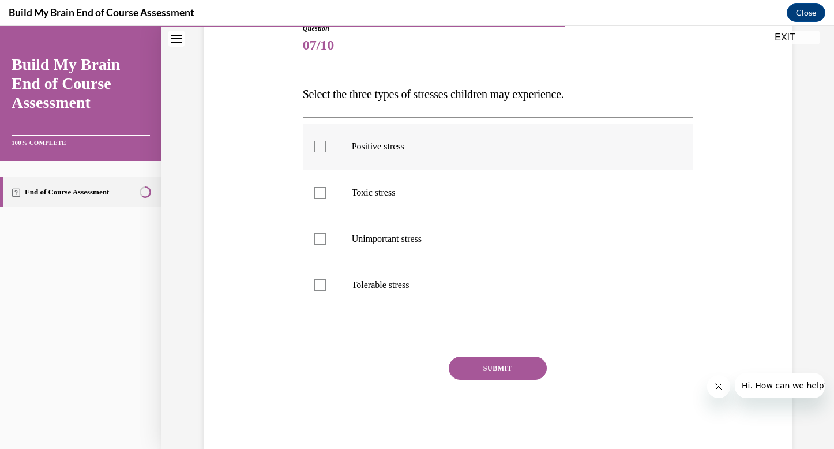
click at [413, 156] on label "Positive stress" at bounding box center [498, 146] width 391 height 46
click at [326, 152] on input "Positive stress" at bounding box center [320, 147] width 12 height 12
checkbox input "true"
click at [415, 175] on label "Toxic stress" at bounding box center [498, 193] width 391 height 46
click at [326, 187] on input "Toxic stress" at bounding box center [320, 193] width 12 height 12
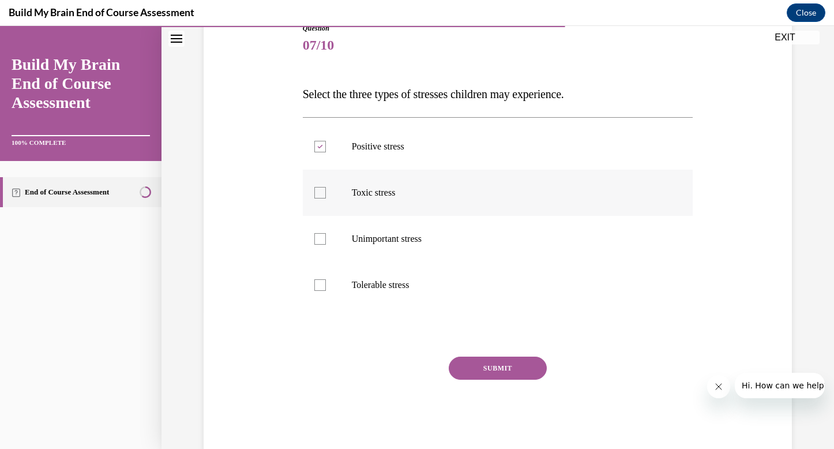
checkbox input "true"
click at [414, 288] on p "Tolerable stress" at bounding box center [508, 285] width 313 height 12
click at [326, 288] on input "Tolerable stress" at bounding box center [320, 285] width 12 height 12
checkbox input "true"
click at [470, 362] on button "SUBMIT" at bounding box center [498, 368] width 98 height 23
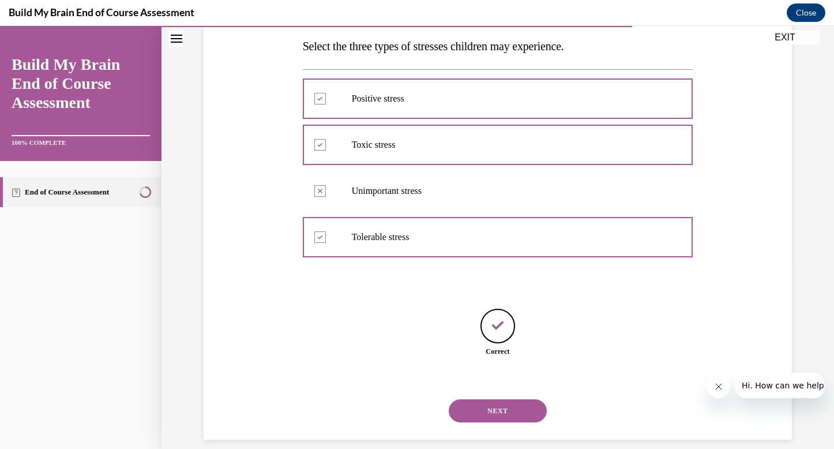
scroll to position [199, 0]
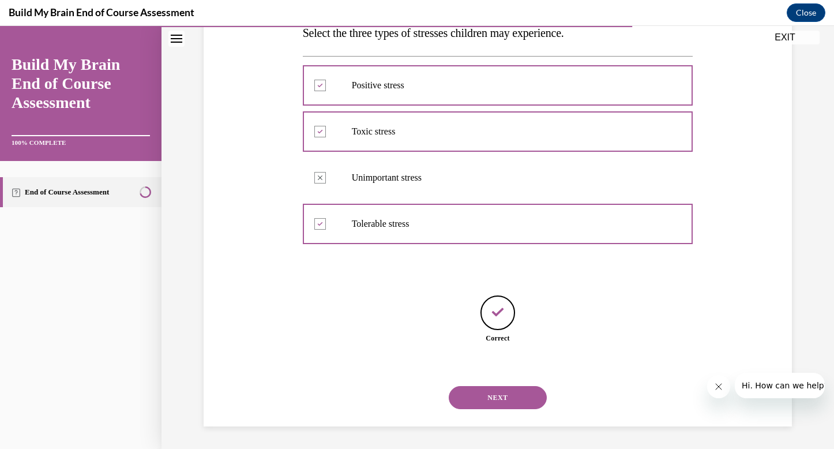
click at [473, 405] on button "NEXT" at bounding box center [498, 397] width 98 height 23
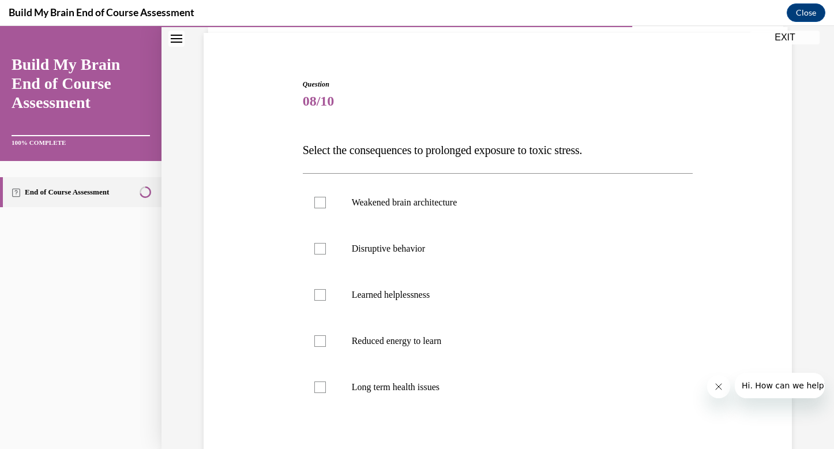
scroll to position [107, 0]
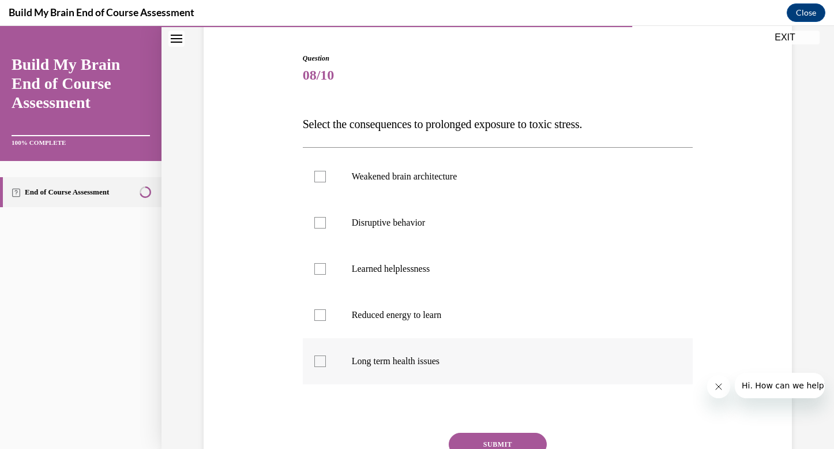
click at [385, 372] on label "Long term health issues" at bounding box center [498, 361] width 391 height 46
click at [326, 367] on input "Long term health issues" at bounding box center [320, 361] width 12 height 12
checkbox input "true"
click at [440, 309] on p "Reduced energy to learn" at bounding box center [508, 315] width 313 height 12
click at [326, 309] on input "Reduced energy to learn" at bounding box center [320, 315] width 12 height 12
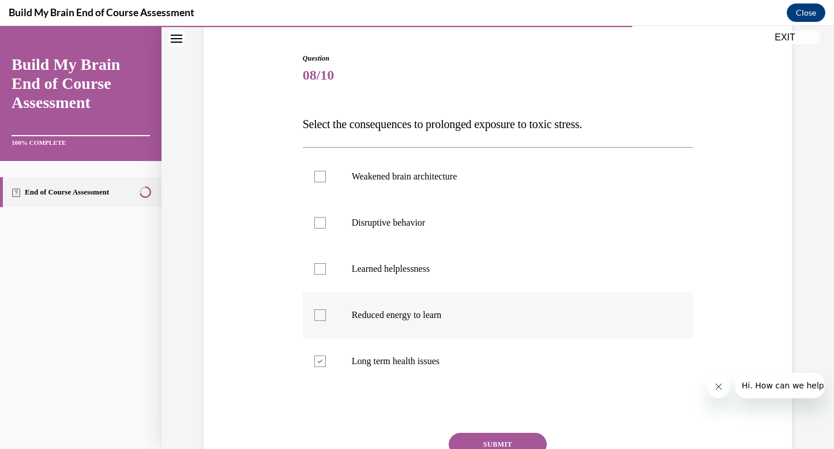
checkbox input "true"
click at [441, 276] on label "Learned helplessness" at bounding box center [498, 269] width 391 height 46
click at [326, 275] on input "Learned helplessness" at bounding box center [320, 269] width 12 height 12
checkbox input "true"
click at [445, 239] on label "Disruptive behavior" at bounding box center [498, 223] width 391 height 46
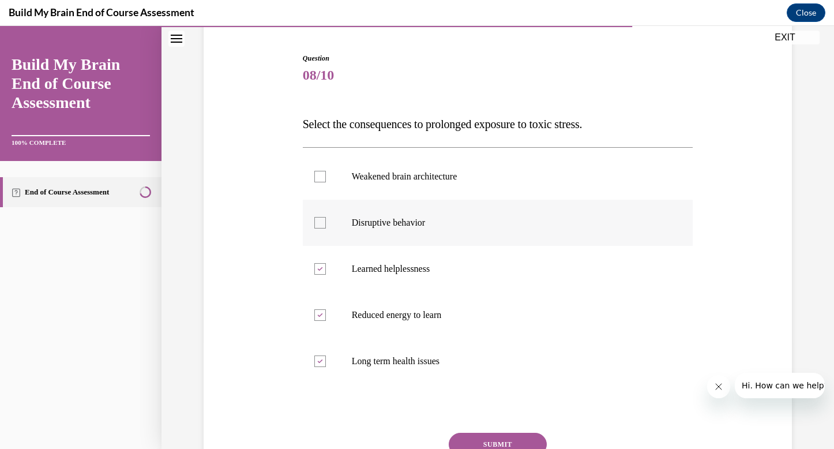
click at [326, 229] on input "Disruptive behavior" at bounding box center [320, 223] width 12 height 12
checkbox input "true"
click at [458, 170] on label "Weakened brain architecture" at bounding box center [498, 176] width 391 height 46
click at [326, 171] on input "Weakened brain architecture" at bounding box center [320, 177] width 12 height 12
checkbox input "true"
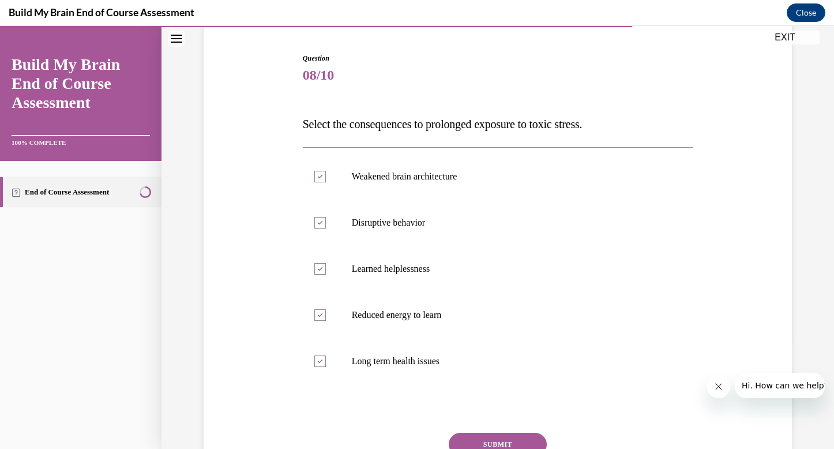
click at [495, 437] on button "SUBMIT" at bounding box center [498, 444] width 98 height 23
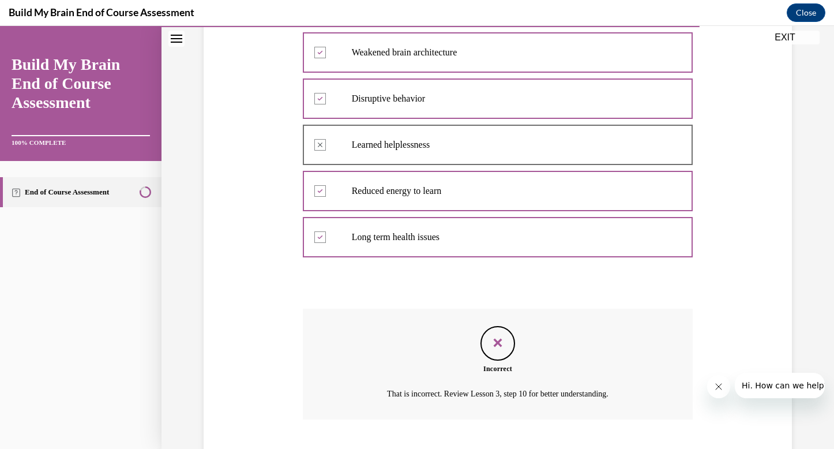
scroll to position [302, 0]
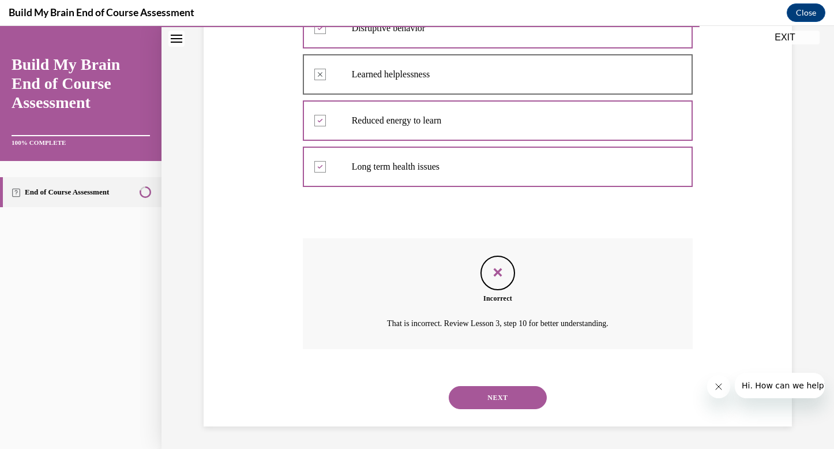
click at [478, 394] on button "NEXT" at bounding box center [498, 397] width 98 height 23
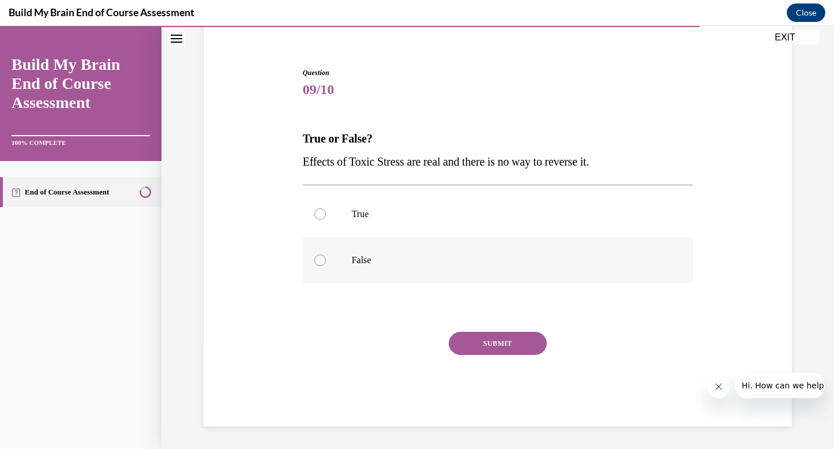
click at [382, 255] on p "False" at bounding box center [508, 260] width 313 height 12
click at [326, 255] on input "False" at bounding box center [320, 260] width 12 height 12
radio input "true"
click at [493, 348] on button "SUBMIT" at bounding box center [498, 343] width 98 height 23
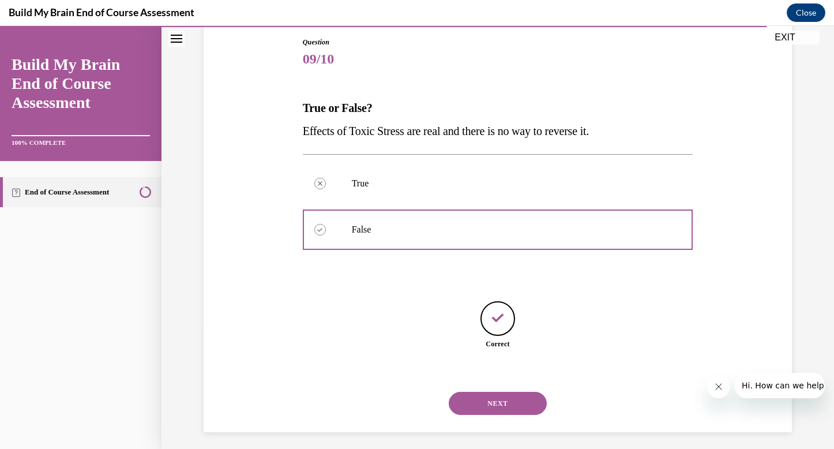
scroll to position [129, 0]
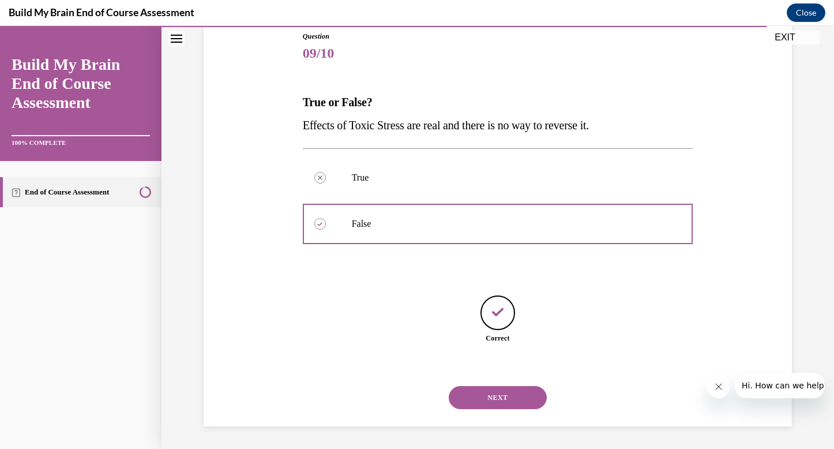
click at [492, 392] on button "NEXT" at bounding box center [498, 397] width 98 height 23
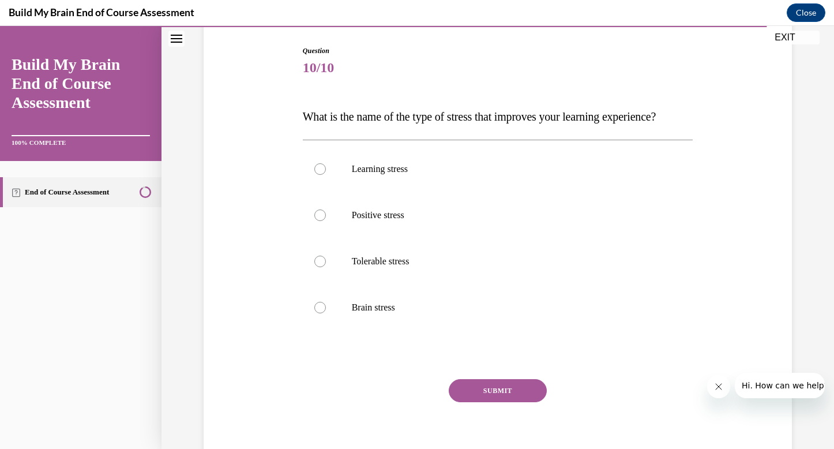
scroll to position [117, 0]
click at [400, 219] on p "Positive stress" at bounding box center [508, 214] width 313 height 12
click at [326, 219] on input "Positive stress" at bounding box center [320, 214] width 12 height 12
radio input "true"
click at [457, 400] on button "SUBMIT" at bounding box center [498, 388] width 98 height 23
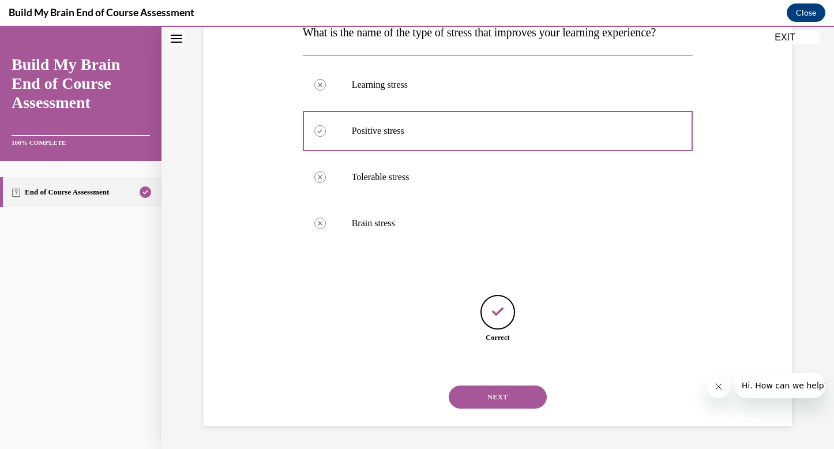
scroll to position [222, 0]
click at [475, 409] on div "NEXT" at bounding box center [498, 397] width 391 height 46
click at [466, 399] on button "NEXT" at bounding box center [498, 396] width 98 height 23
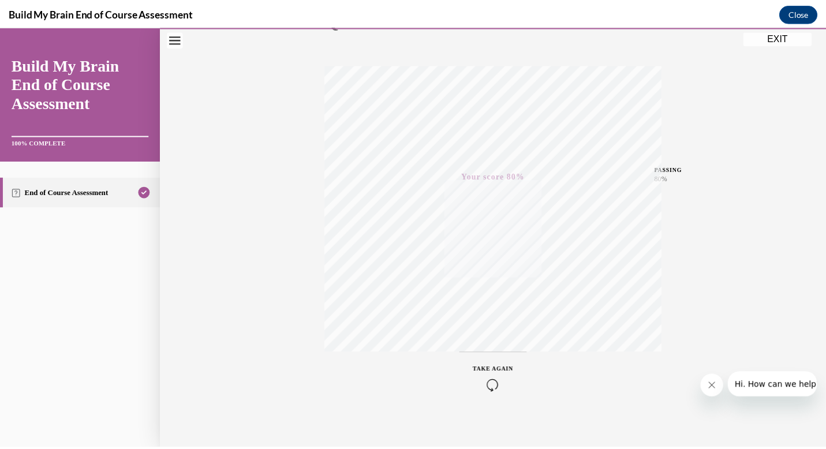
scroll to position [168, 0]
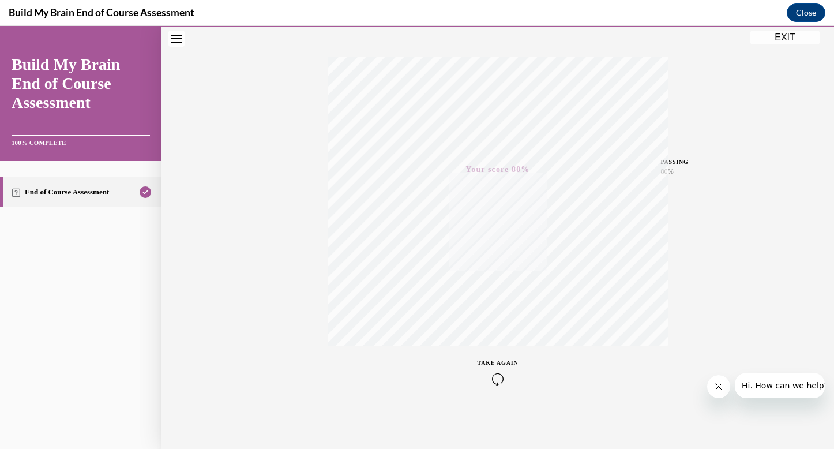
click at [104, 200] on link "End of Course Assessment" at bounding box center [81, 192] width 162 height 30
click at [117, 193] on link "End of Course Assessment" at bounding box center [81, 192] width 162 height 30
click at [175, 39] on icon "Close navigation menu" at bounding box center [177, 39] width 12 height 8
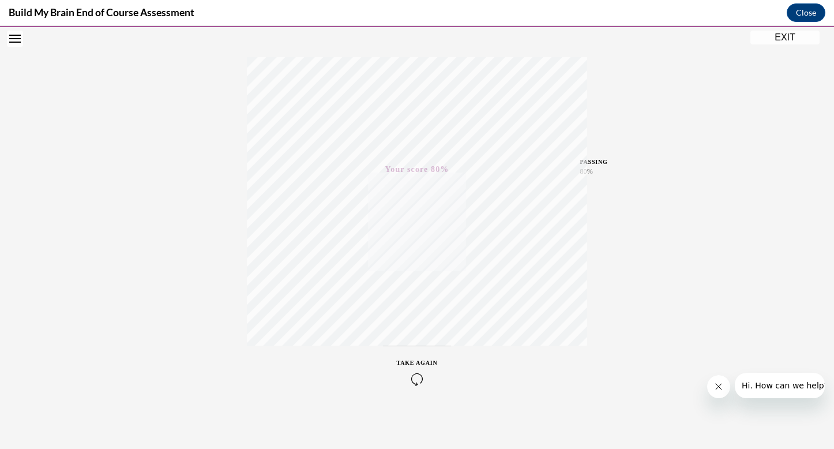
click at [20, 40] on icon "Open navigation menu" at bounding box center [15, 39] width 12 height 8
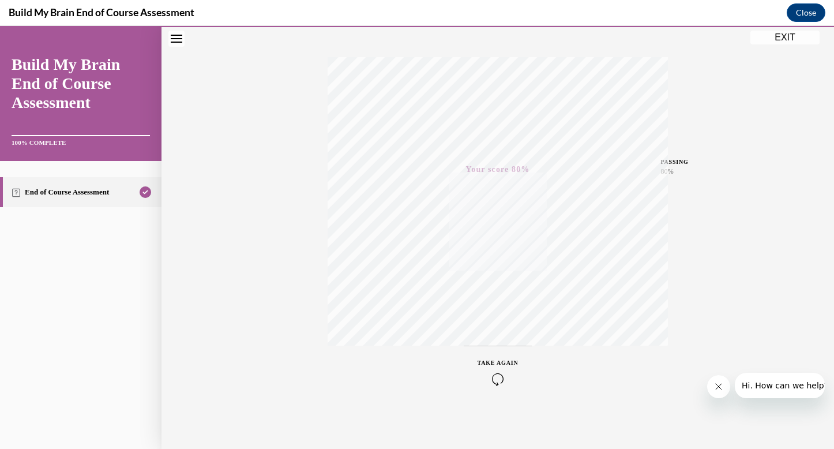
click at [761, 33] on button "EXIT" at bounding box center [785, 38] width 69 height 14
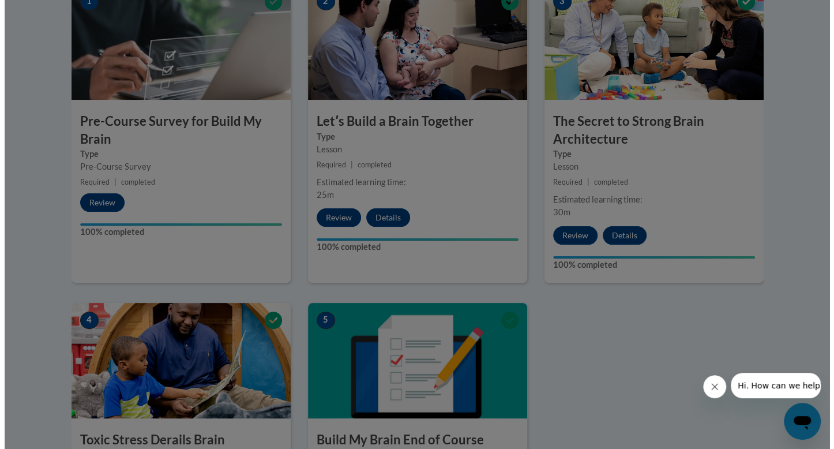
scroll to position [34, 0]
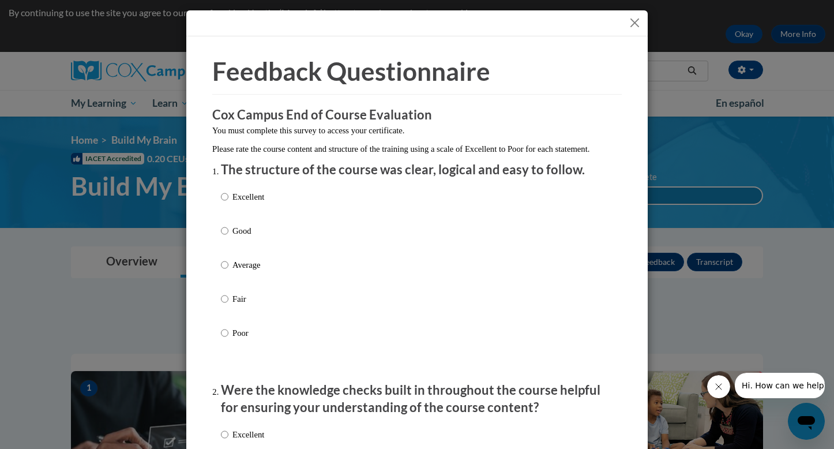
drag, startPoint x: 392, startPoint y: 220, endPoint x: 250, endPoint y: 208, distance: 143.0
click at [250, 203] on p "Excellent" at bounding box center [249, 196] width 32 height 13
click at [229, 203] on input "Excellent" at bounding box center [225, 196] width 8 height 13
radio input "true"
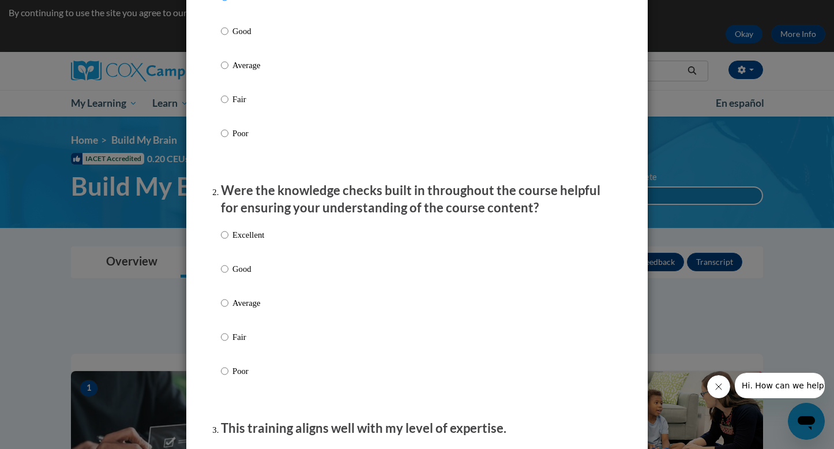
click at [239, 275] on p "Good" at bounding box center [249, 269] width 32 height 13
click at [229, 275] on input "Good" at bounding box center [225, 269] width 8 height 13
radio input "true"
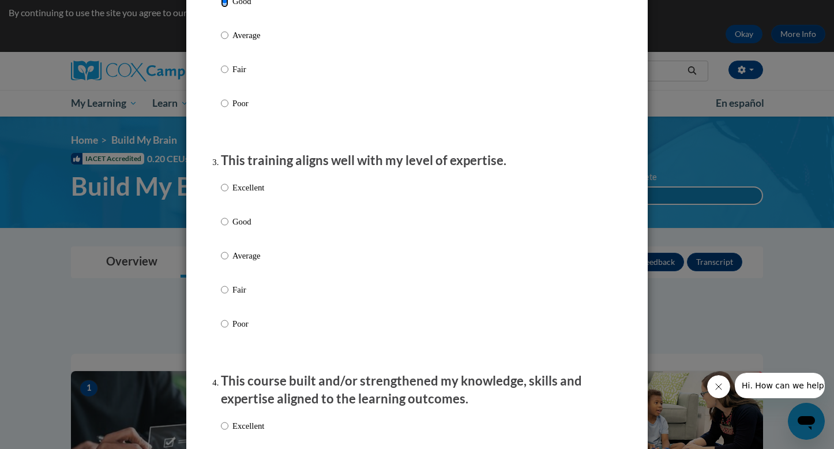
scroll to position [474, 0]
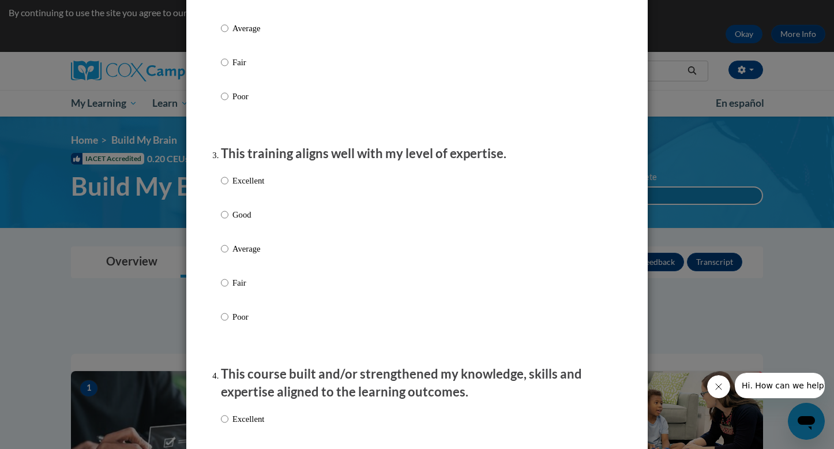
click at [265, 205] on div "Excellent Good Average Fair Poor" at bounding box center [417, 262] width 392 height 188
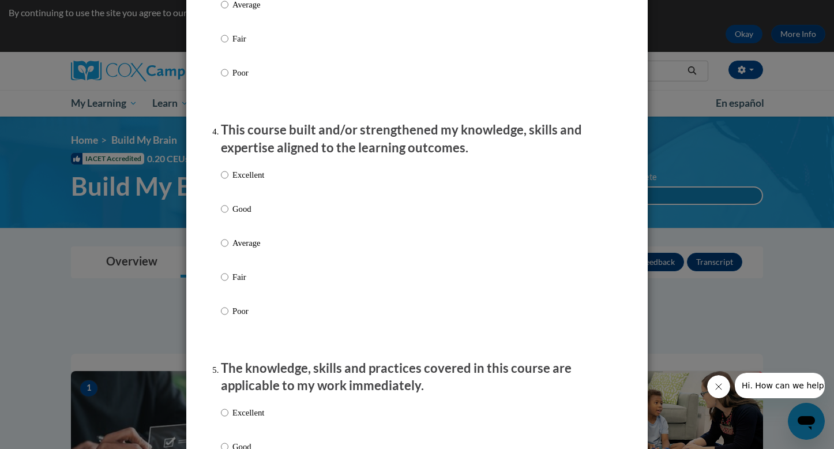
scroll to position [732, 0]
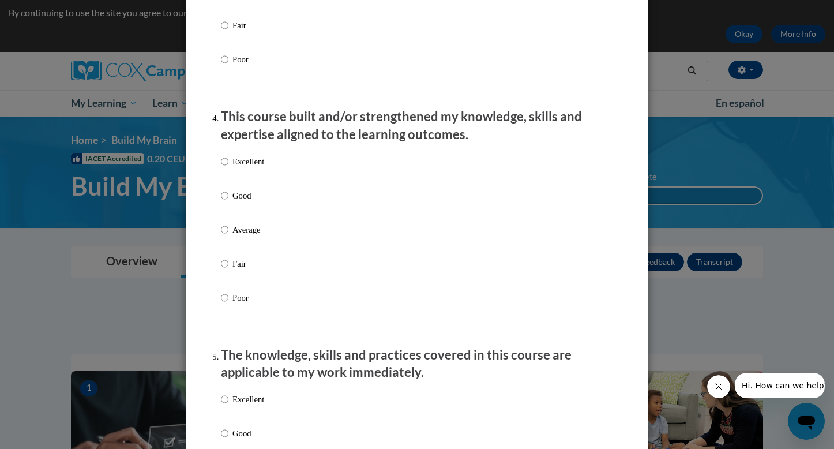
click at [252, 168] on p "Excellent" at bounding box center [249, 161] width 32 height 13
click at [229, 168] on input "Excellent" at bounding box center [225, 161] width 8 height 13
radio input "true"
click at [270, 2] on div "Excellent Good Average Fair Poor" at bounding box center [417, 5] width 392 height 188
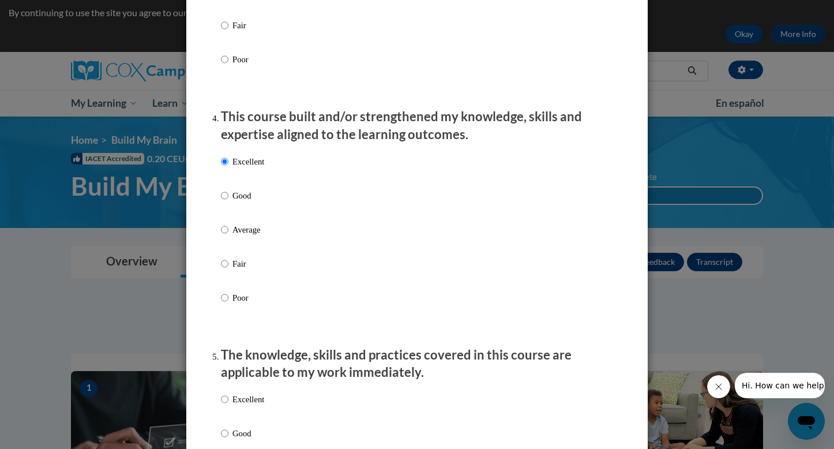
radio input "true"
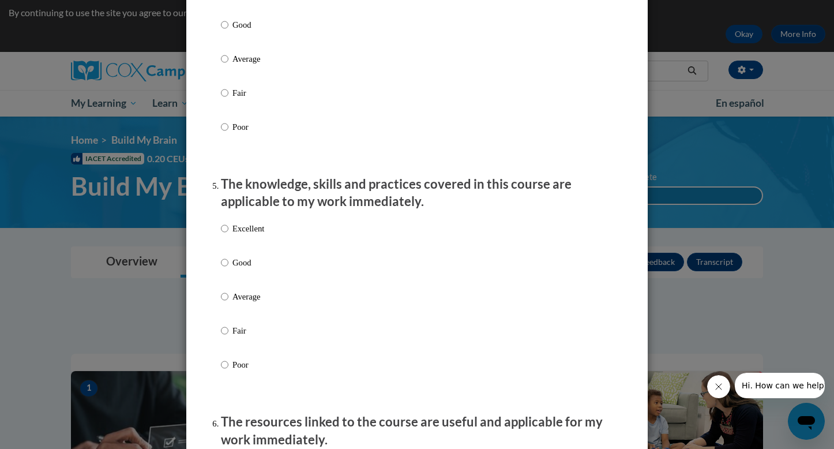
scroll to position [904, 0]
click at [244, 268] on p "Good" at bounding box center [249, 261] width 32 height 13
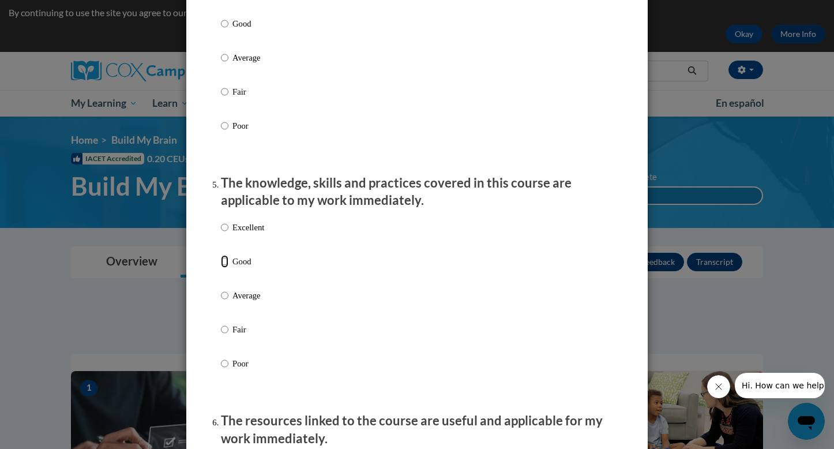
click at [229, 268] on input "Good" at bounding box center [225, 261] width 8 height 13
radio input "true"
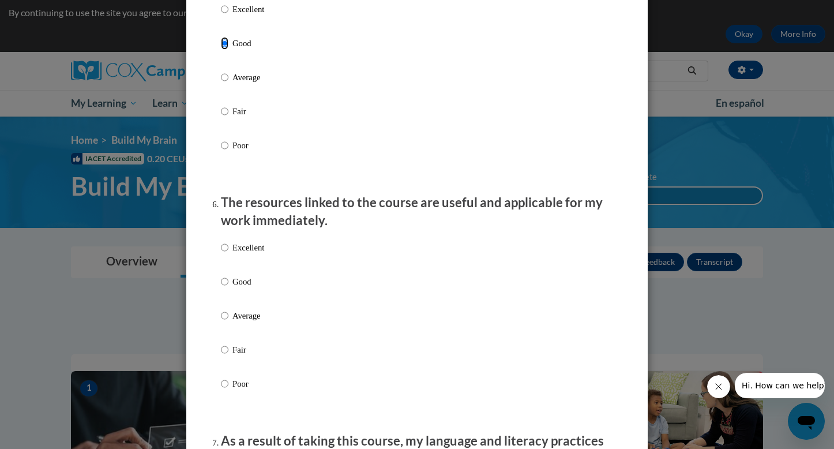
scroll to position [1132, 0]
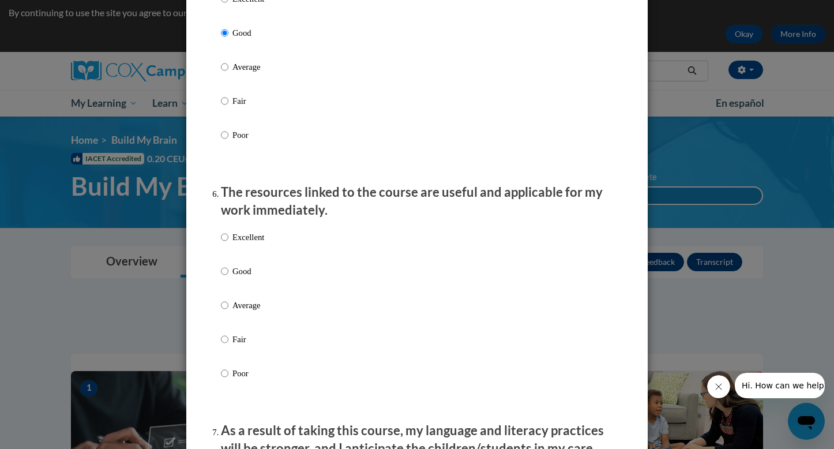
click at [242, 275] on p "Good" at bounding box center [249, 271] width 32 height 13
click at [229, 275] on input "Good" at bounding box center [225, 271] width 8 height 13
radio input "true"
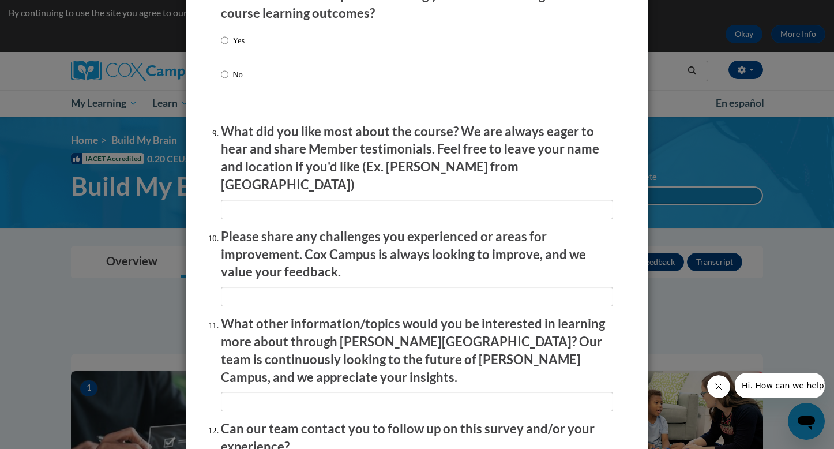
scroll to position [1950, 0]
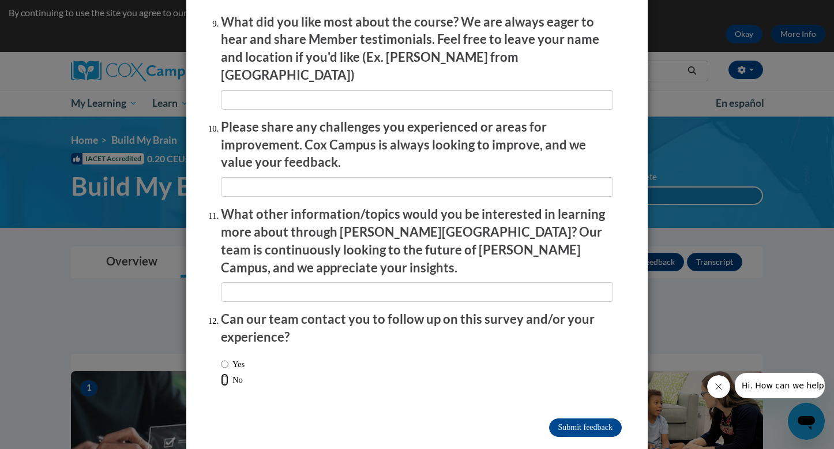
click at [223, 373] on input "No" at bounding box center [225, 379] width 8 height 13
radio input "true"
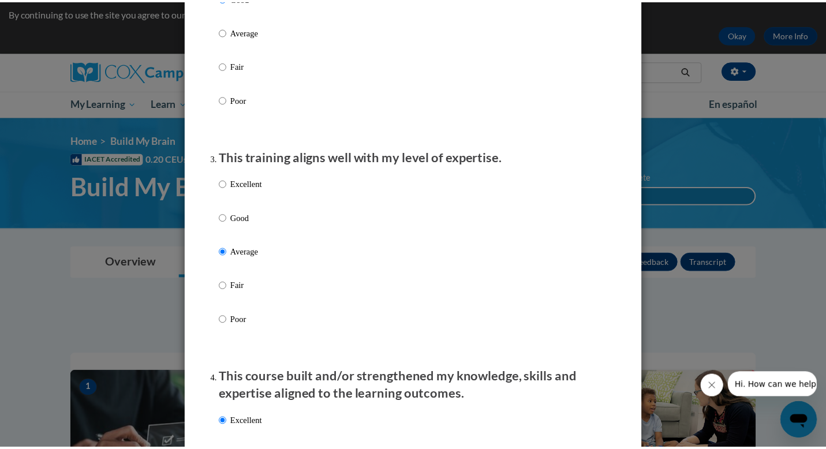
scroll to position [0, 0]
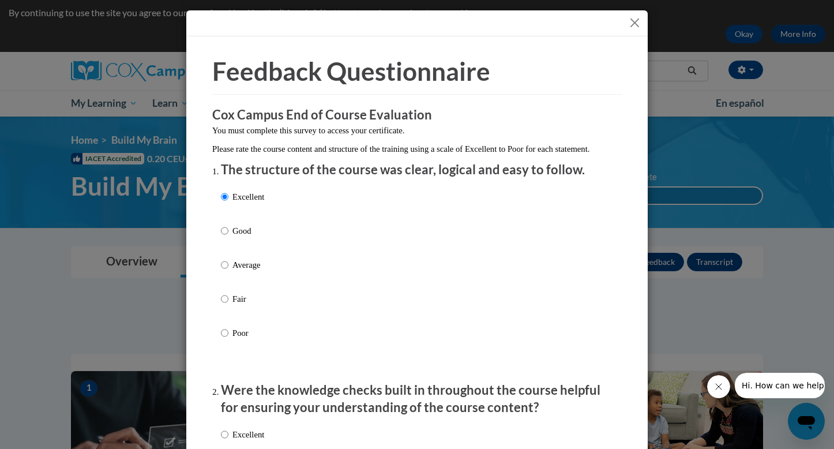
click at [628, 21] on button "Close" at bounding box center [635, 23] width 14 height 14
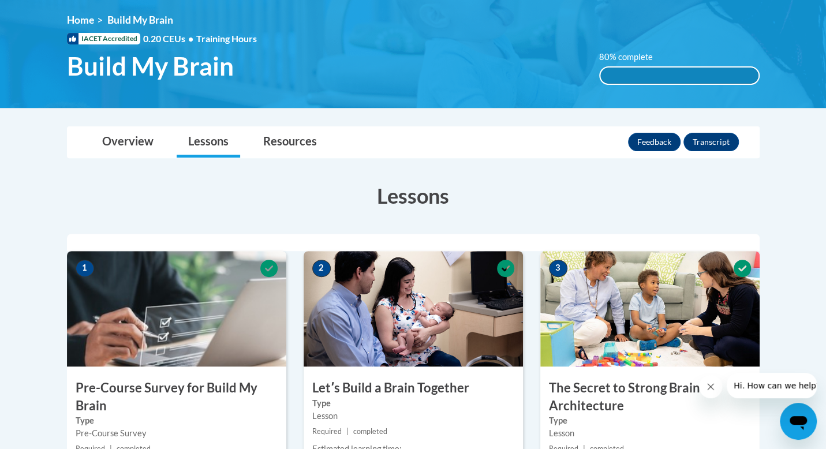
scroll to position [155, 0]
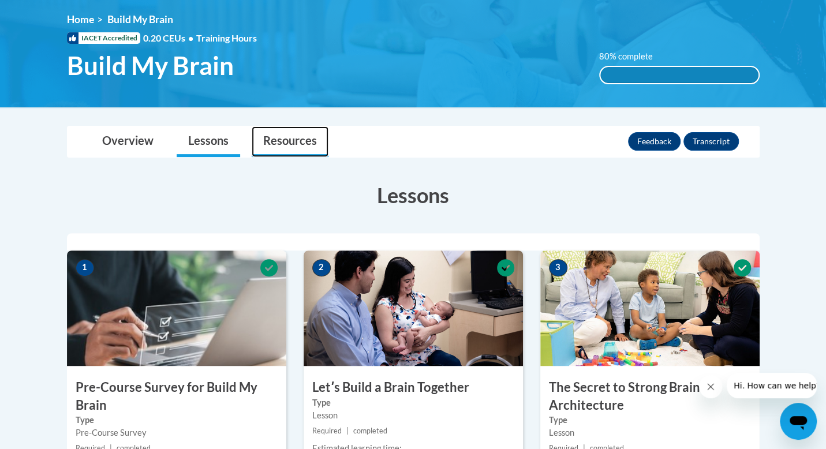
click at [298, 141] on link "Resources" at bounding box center [290, 141] width 77 height 31
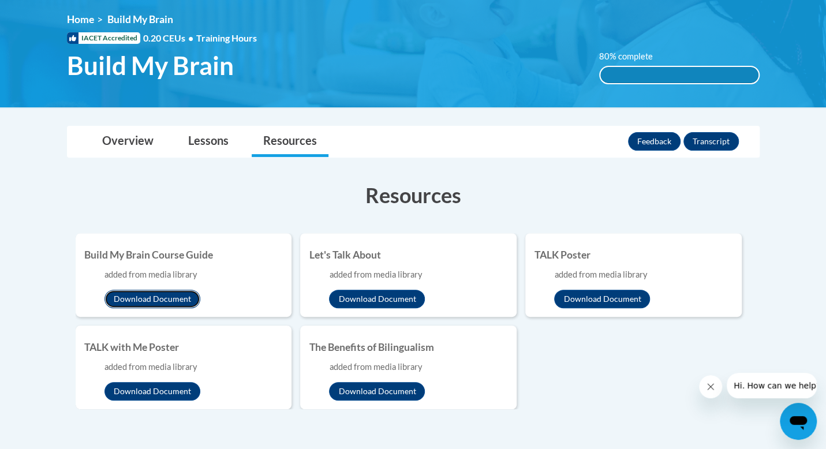
click at [176, 298] on button "Download Document" at bounding box center [152, 299] width 96 height 18
